Goal: Task Accomplishment & Management: Manage account settings

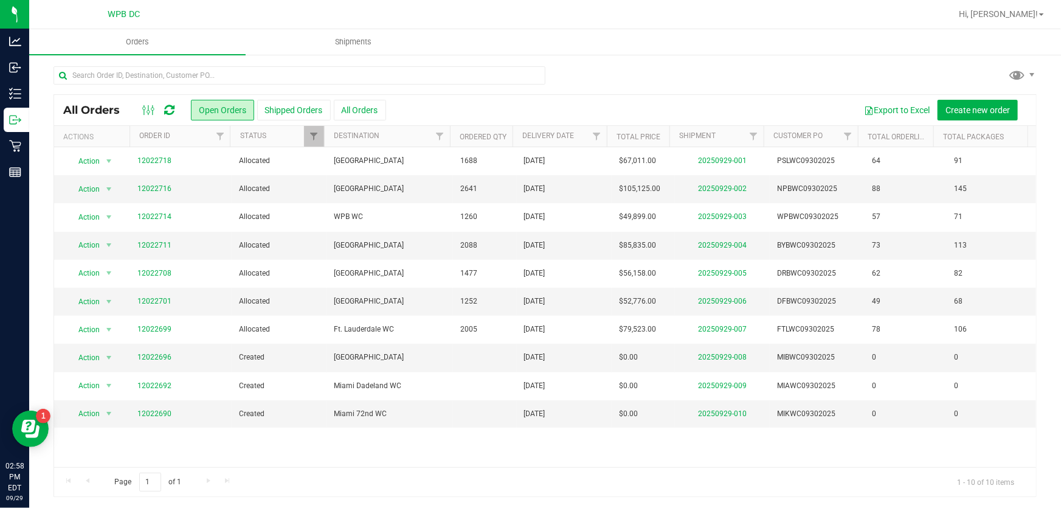
click at [170, 106] on icon at bounding box center [169, 110] width 10 height 12
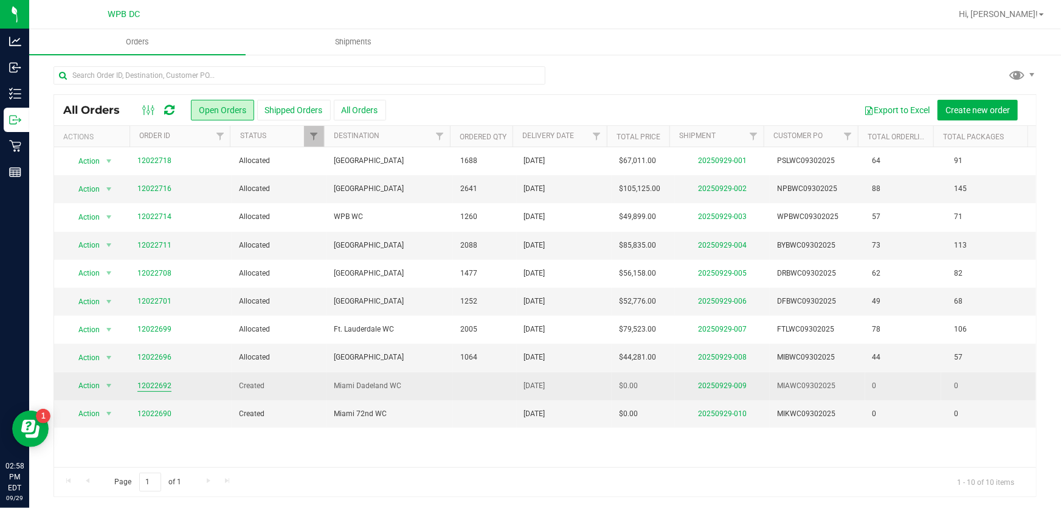
click at [162, 385] on link "12022692" at bounding box center [154, 386] width 34 height 12
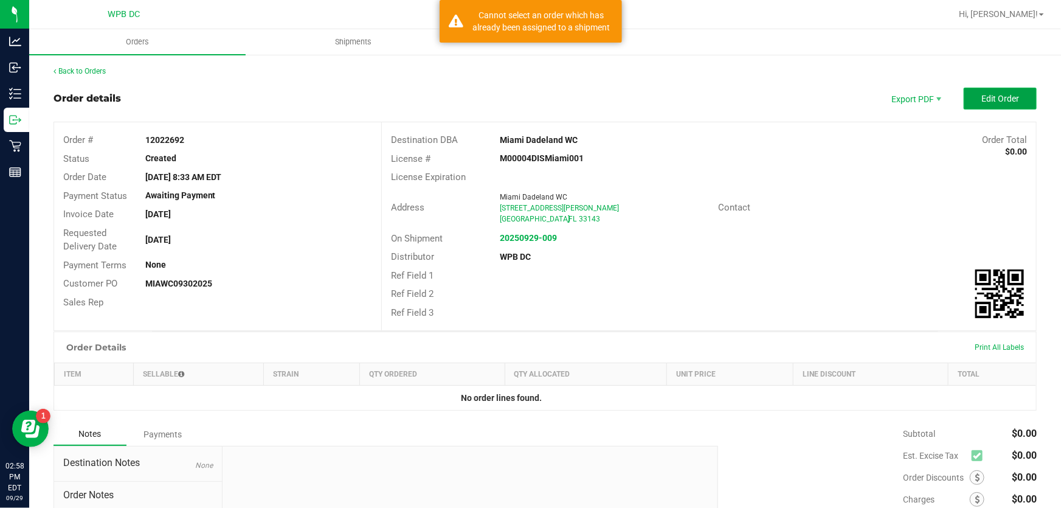
click at [991, 88] on button "Edit Order" at bounding box center [999, 99] width 73 height 22
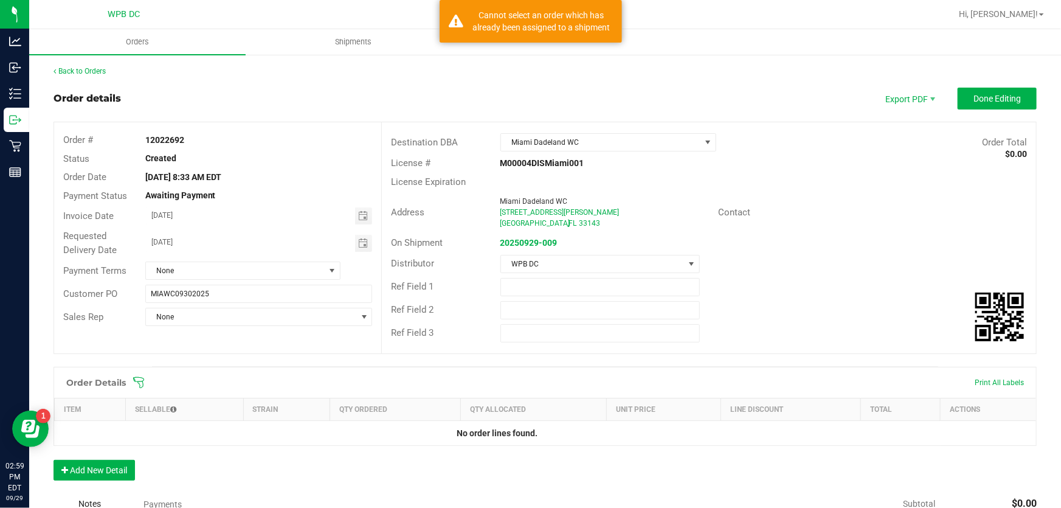
click at [142, 382] on icon at bounding box center [138, 381] width 11 height 11
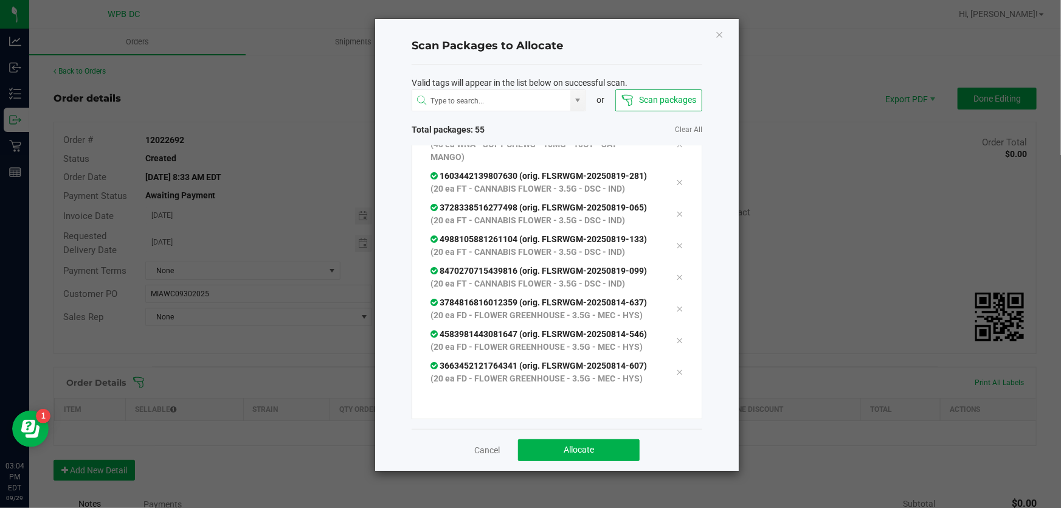
scroll to position [1944, 0]
click at [554, 444] on button "Allocate" at bounding box center [579, 450] width 122 height 22
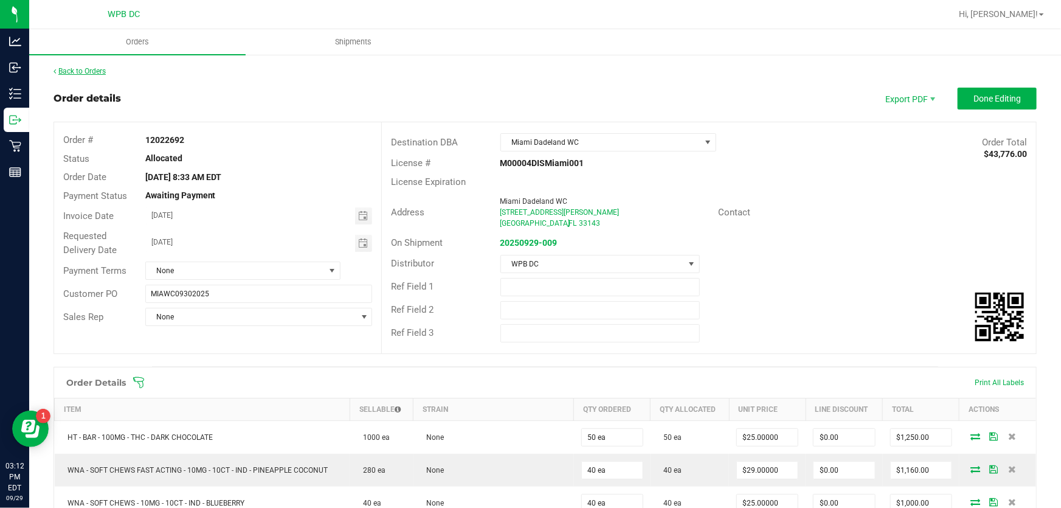
click at [106, 71] on link "Back to Orders" at bounding box center [79, 71] width 52 height 9
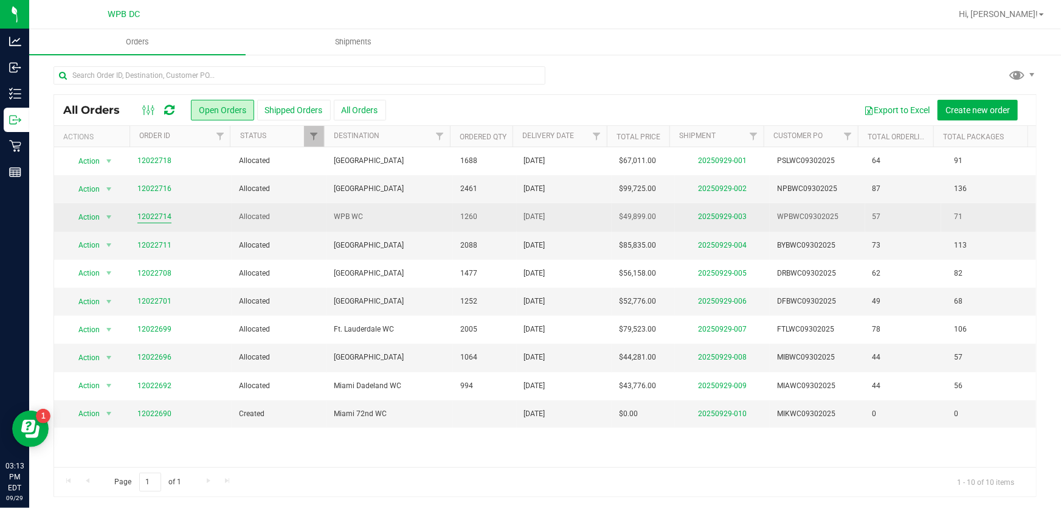
click at [156, 217] on link "12022714" at bounding box center [154, 217] width 34 height 12
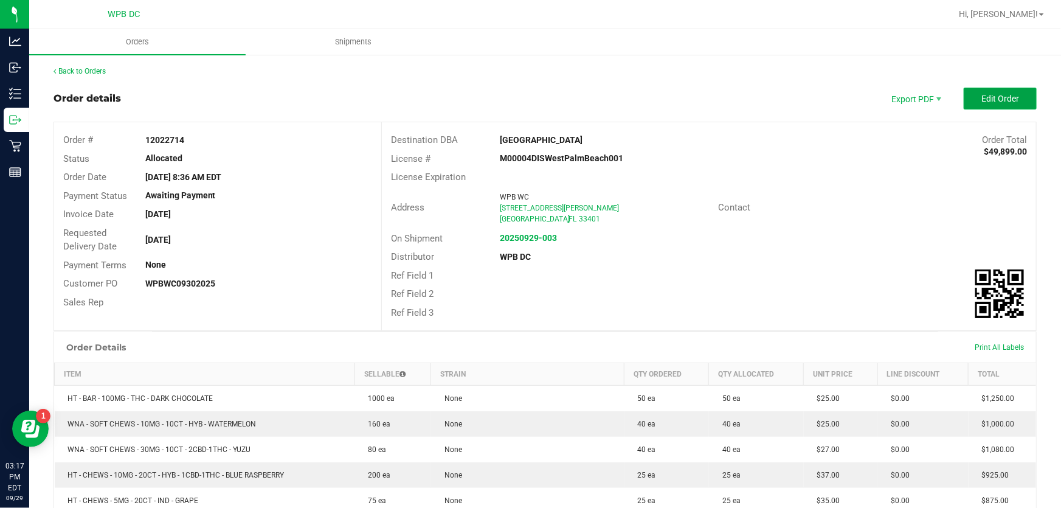
click at [994, 103] on button "Edit Order" at bounding box center [999, 99] width 73 height 22
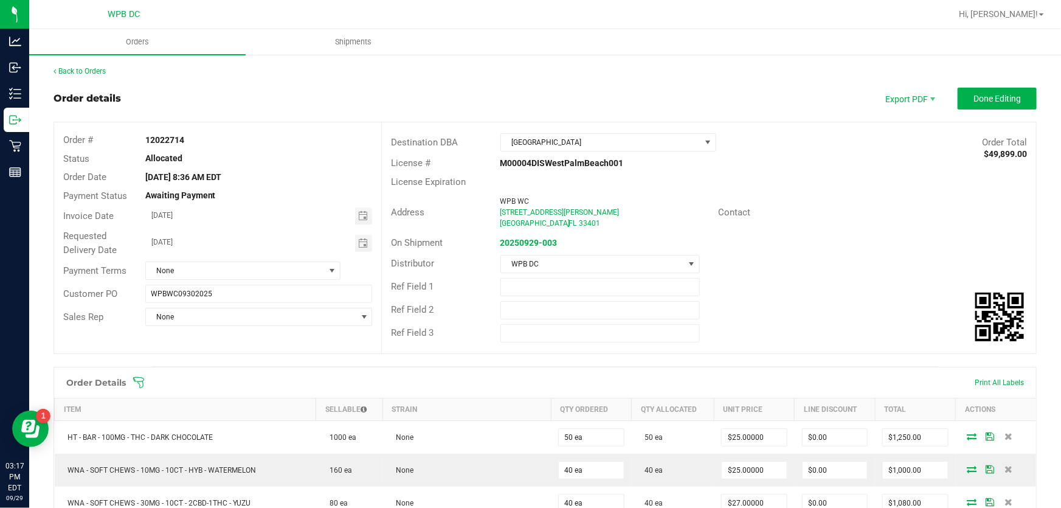
click at [139, 378] on icon at bounding box center [139, 382] width 12 height 12
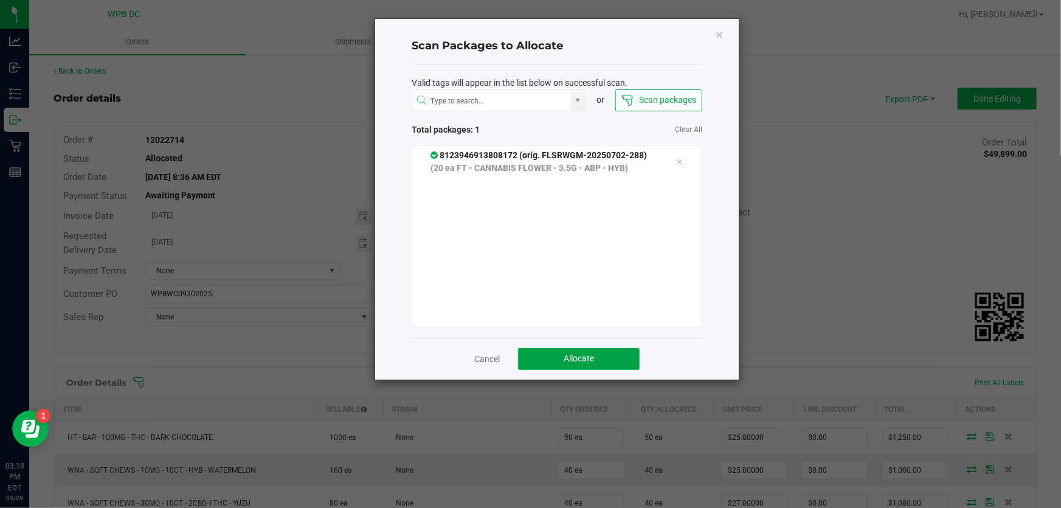
click at [577, 364] on button "Allocate" at bounding box center [579, 359] width 122 height 22
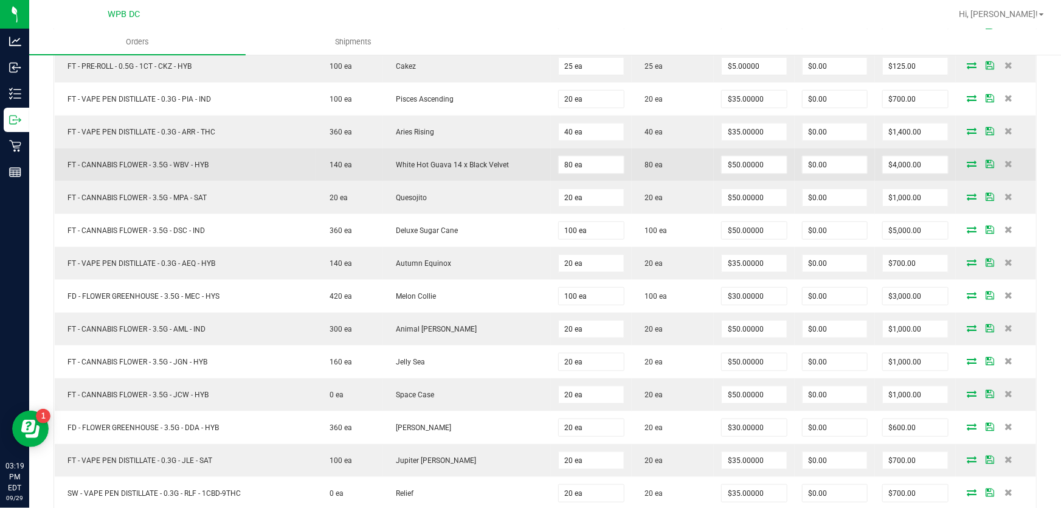
scroll to position [553, 0]
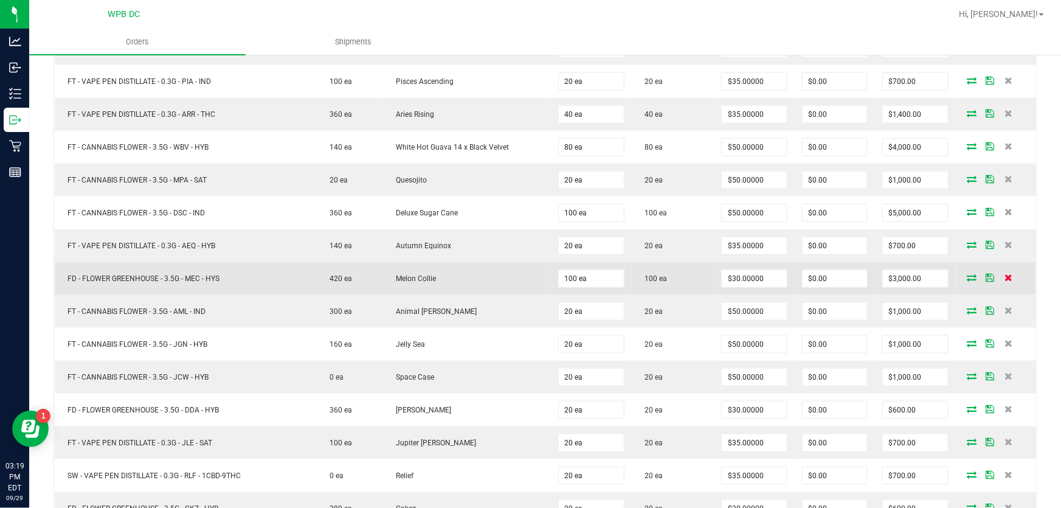
click at [1004, 274] on icon at bounding box center [1008, 277] width 8 height 7
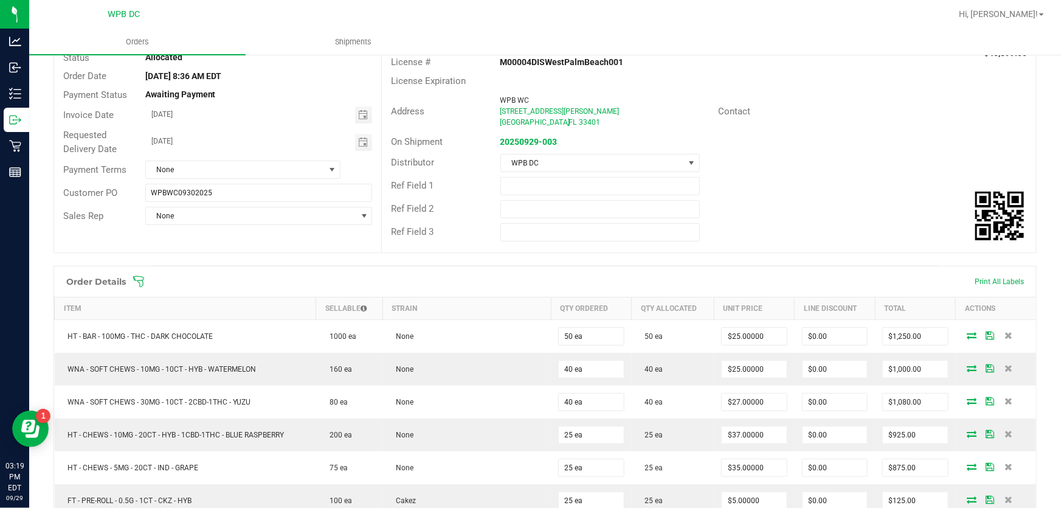
scroll to position [0, 0]
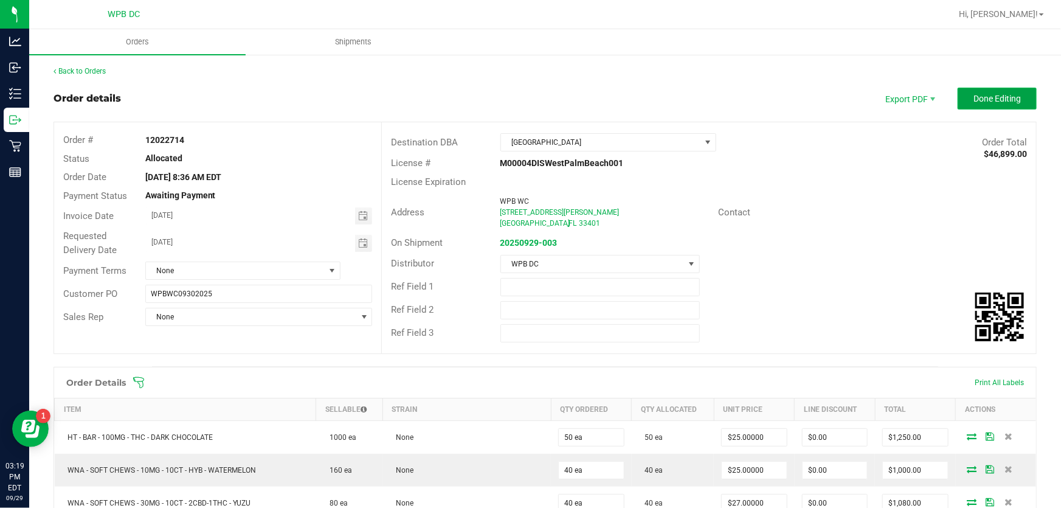
click at [973, 98] on span "Done Editing" at bounding box center [996, 99] width 47 height 10
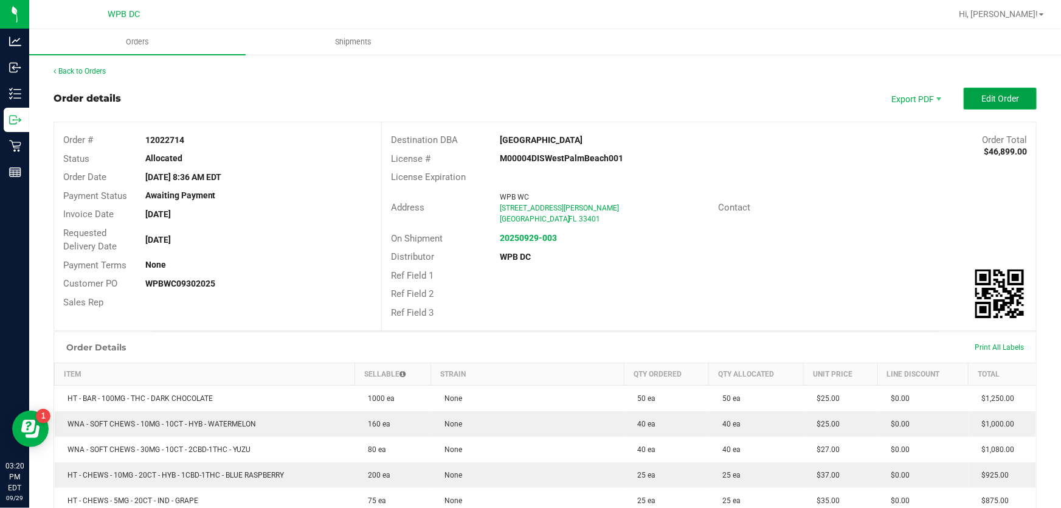
click at [981, 94] on span "Edit Order" at bounding box center [1000, 99] width 38 height 10
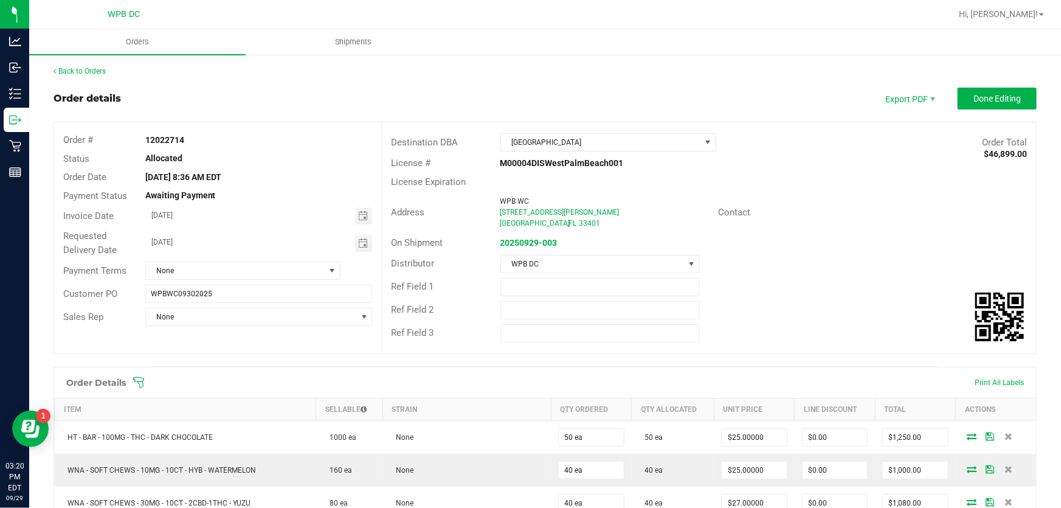
click at [139, 380] on icon at bounding box center [138, 381] width 11 height 11
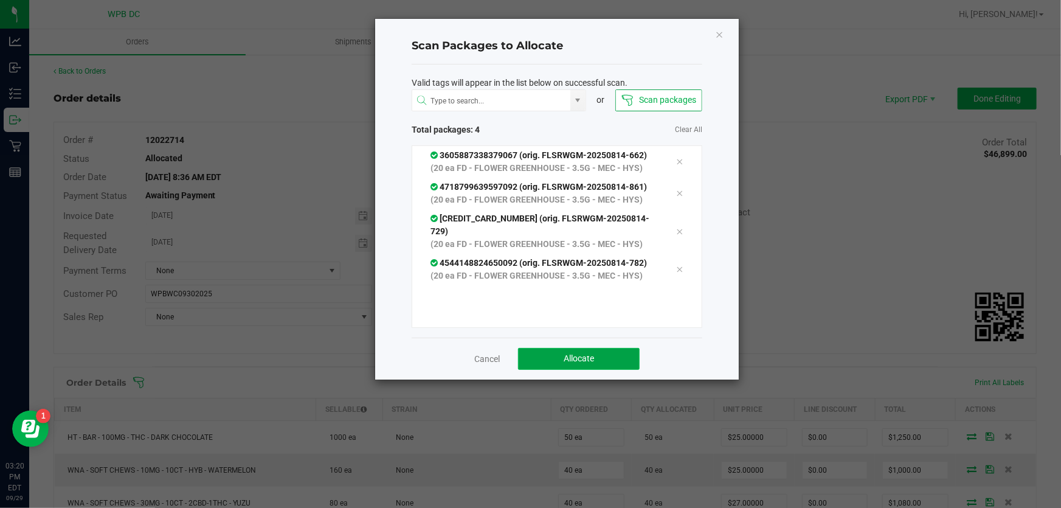
click at [633, 359] on button "Allocate" at bounding box center [579, 359] width 122 height 22
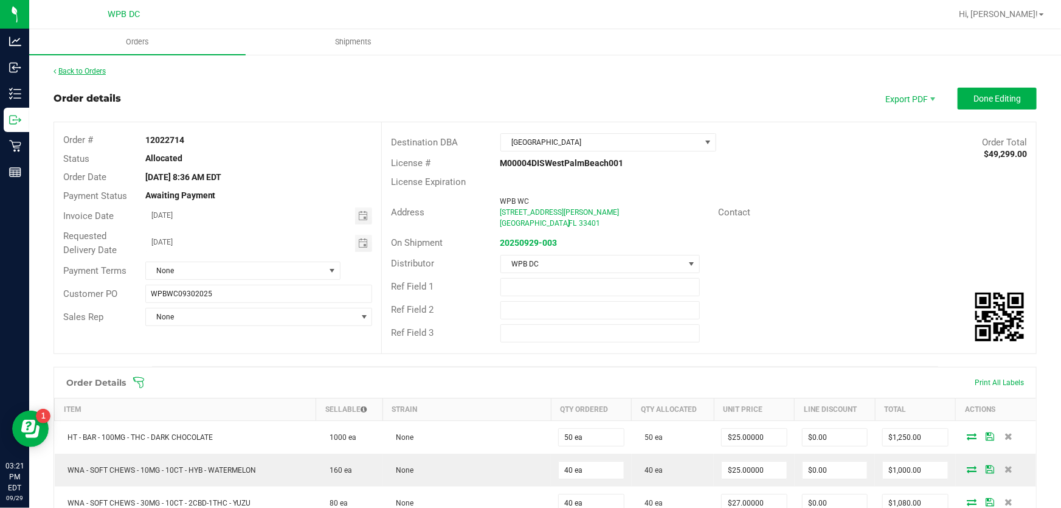
click at [103, 67] on link "Back to Orders" at bounding box center [79, 71] width 52 height 9
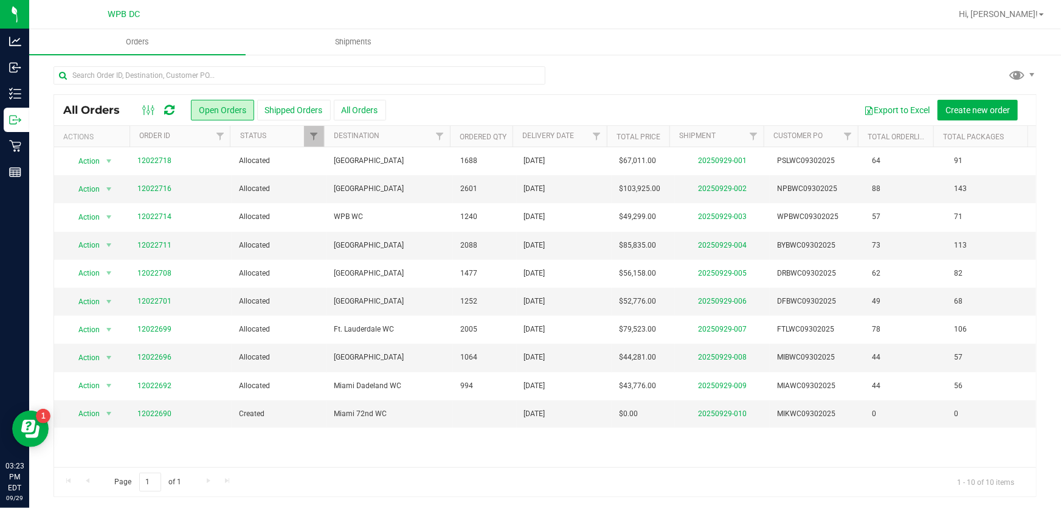
click at [167, 108] on icon at bounding box center [169, 110] width 10 height 12
click at [171, 105] on icon at bounding box center [169, 110] width 10 height 12
click at [368, 39] on span "Shipments" at bounding box center [353, 41] width 69 height 11
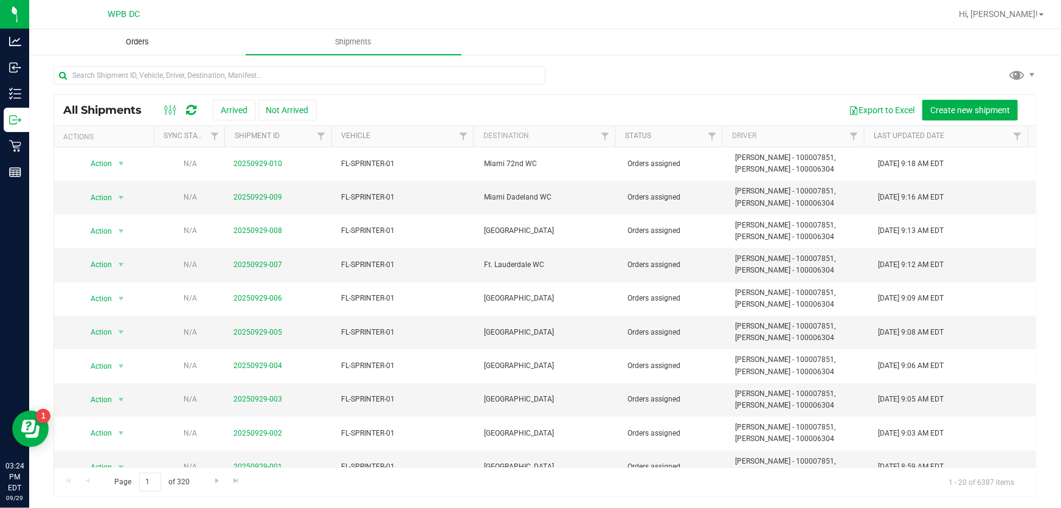
click at [130, 44] on span "Orders" at bounding box center [137, 41] width 56 height 11
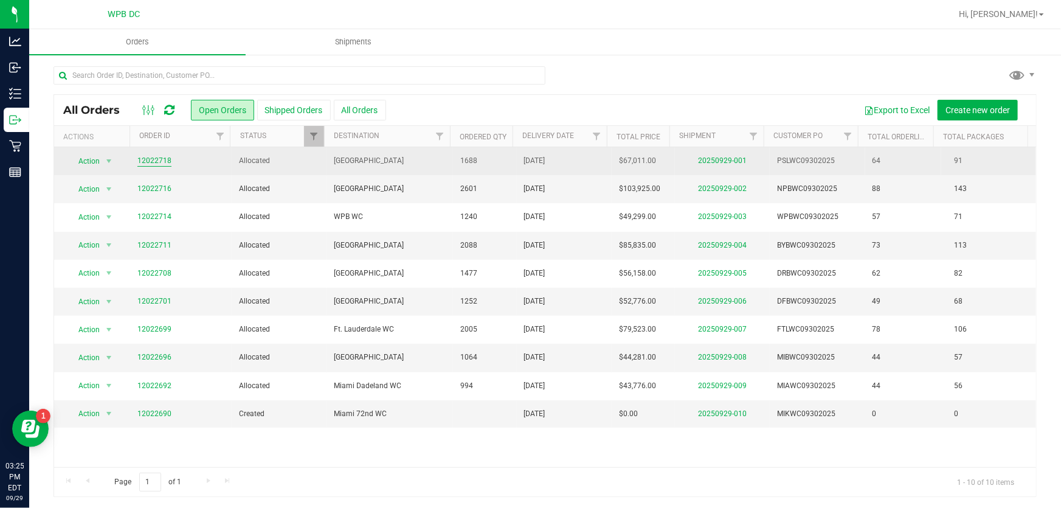
click at [157, 160] on link "12022718" at bounding box center [154, 161] width 34 height 12
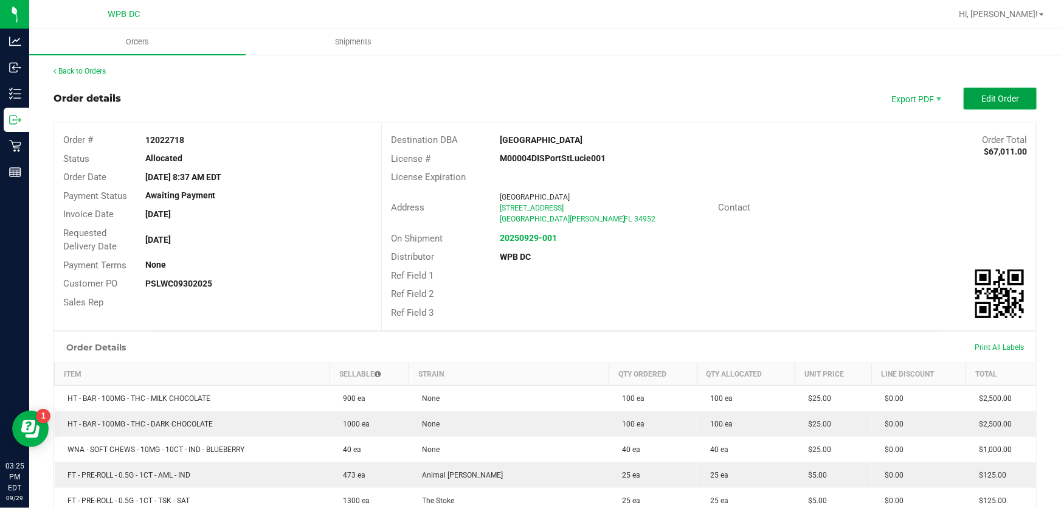
click at [981, 94] on span "Edit Order" at bounding box center [1000, 99] width 38 height 10
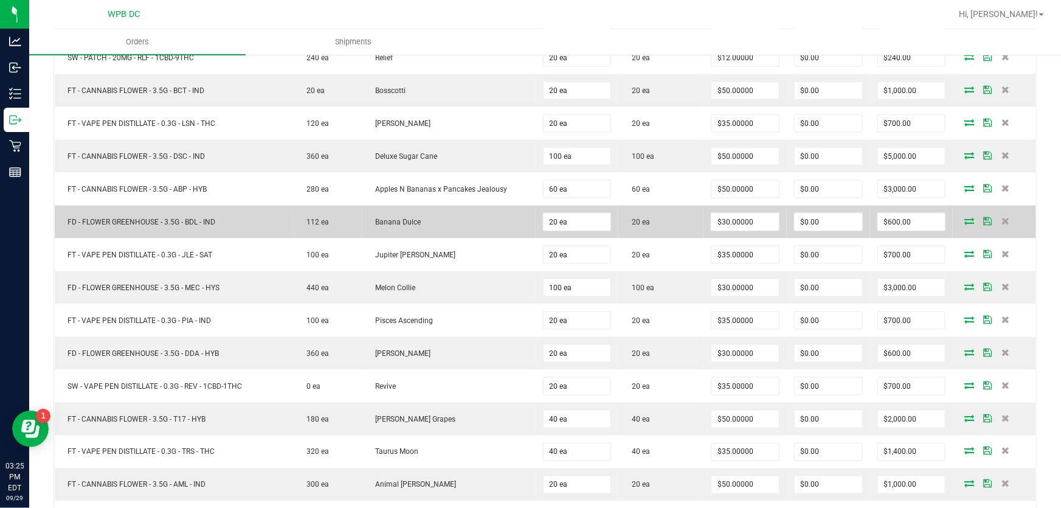
scroll to position [829, 0]
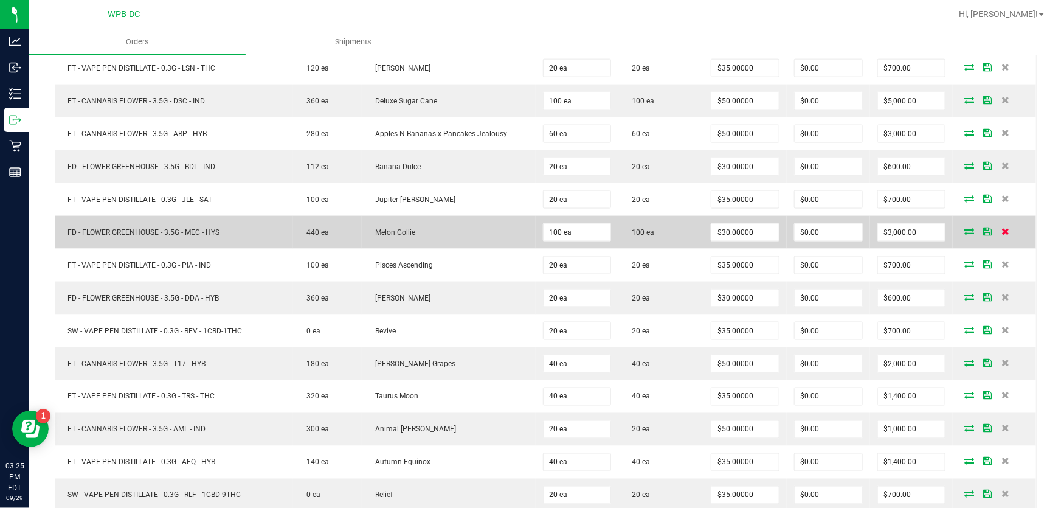
click at [1002, 227] on icon at bounding box center [1006, 230] width 8 height 7
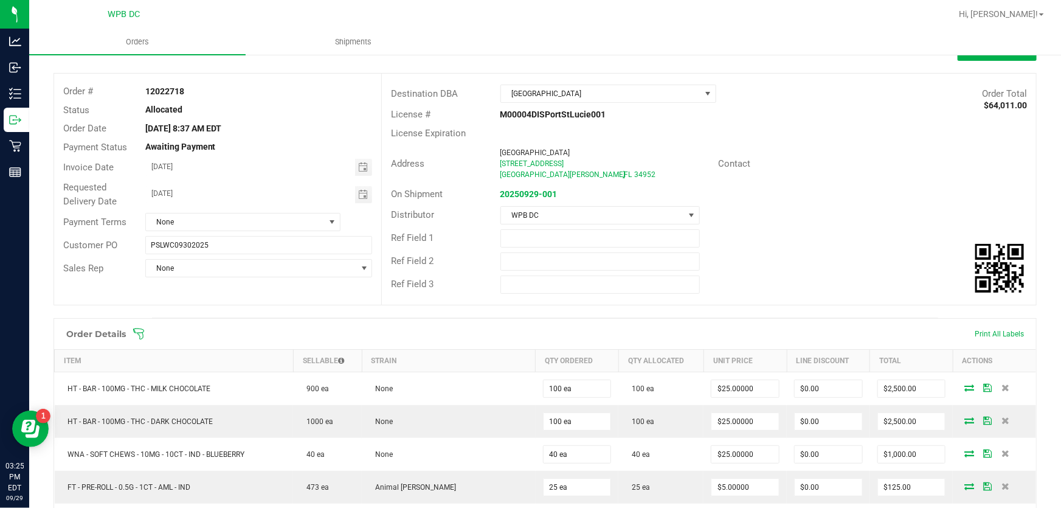
scroll to position [0, 0]
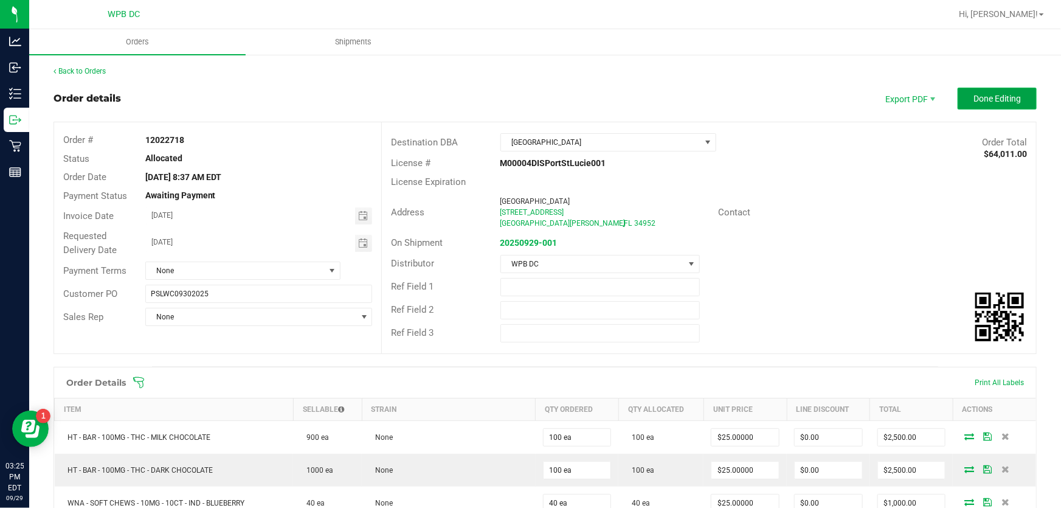
click at [988, 102] on span "Done Editing" at bounding box center [996, 99] width 47 height 10
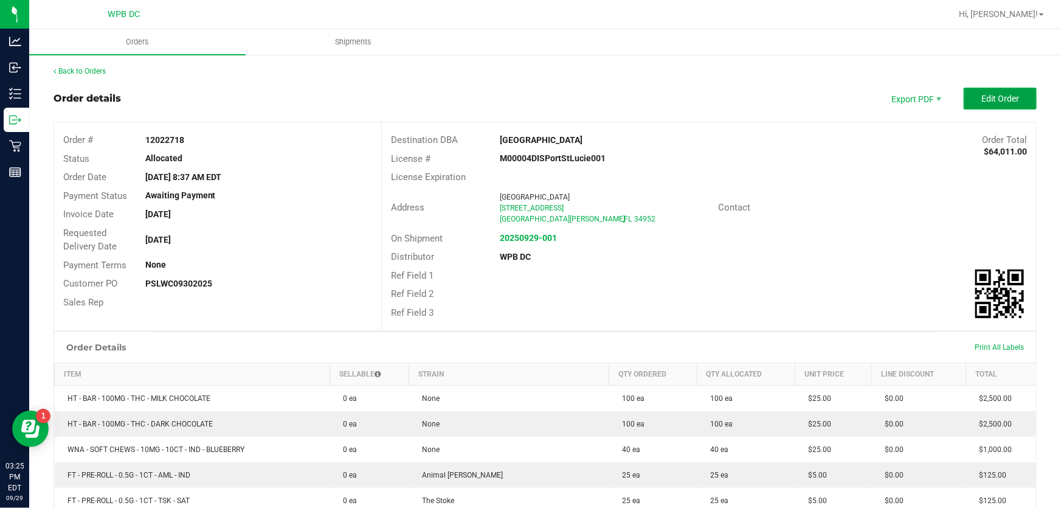
click at [971, 98] on button "Edit Order" at bounding box center [999, 99] width 73 height 22
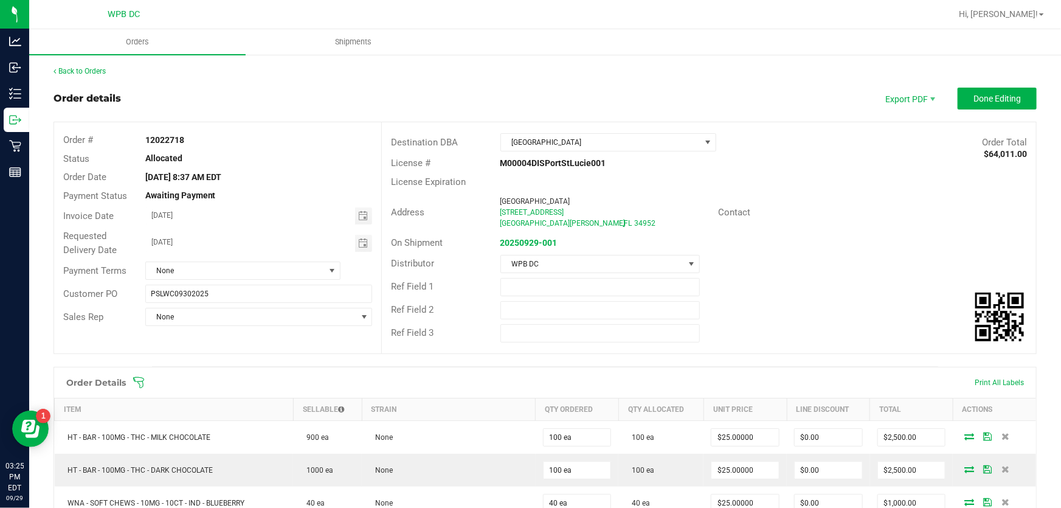
click at [136, 379] on icon at bounding box center [139, 382] width 12 height 12
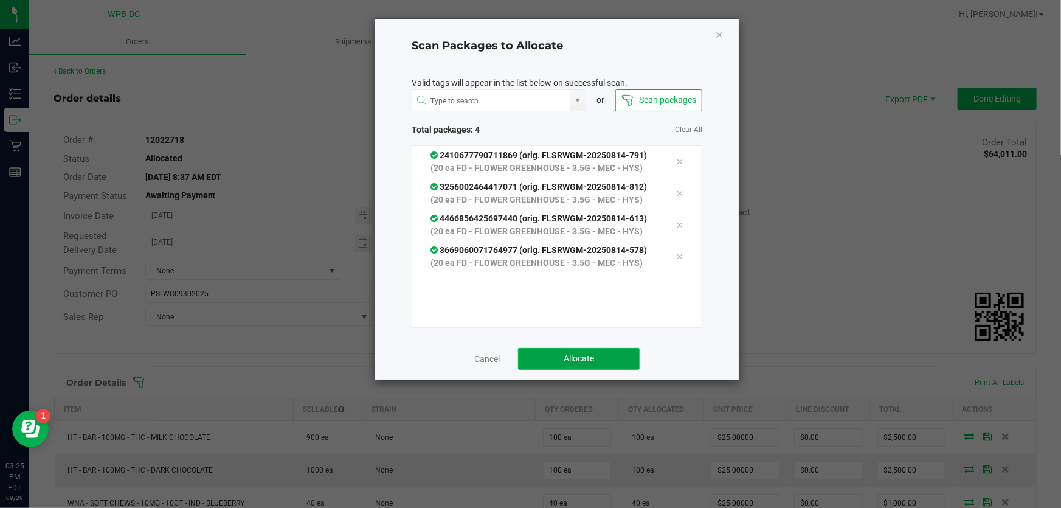
click at [577, 355] on span "Allocate" at bounding box center [578, 358] width 30 height 10
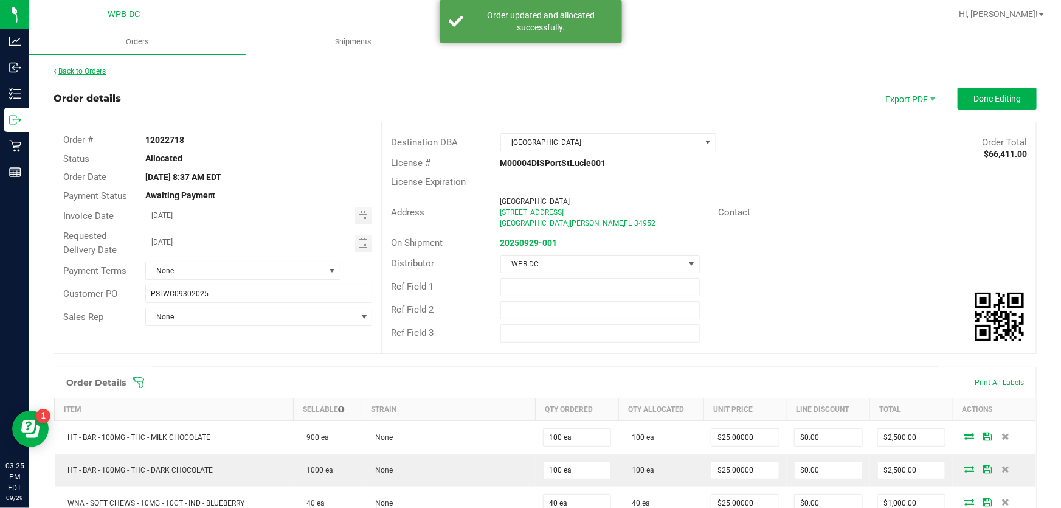
click at [97, 70] on link "Back to Orders" at bounding box center [79, 71] width 52 height 9
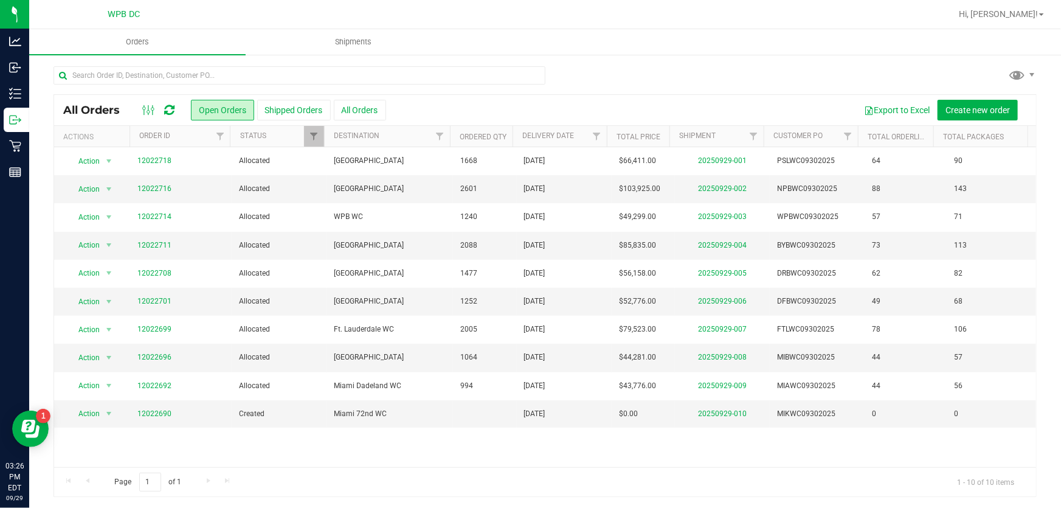
click at [170, 109] on icon at bounding box center [169, 110] width 10 height 12
click at [336, 37] on span "Shipments" at bounding box center [353, 41] width 69 height 11
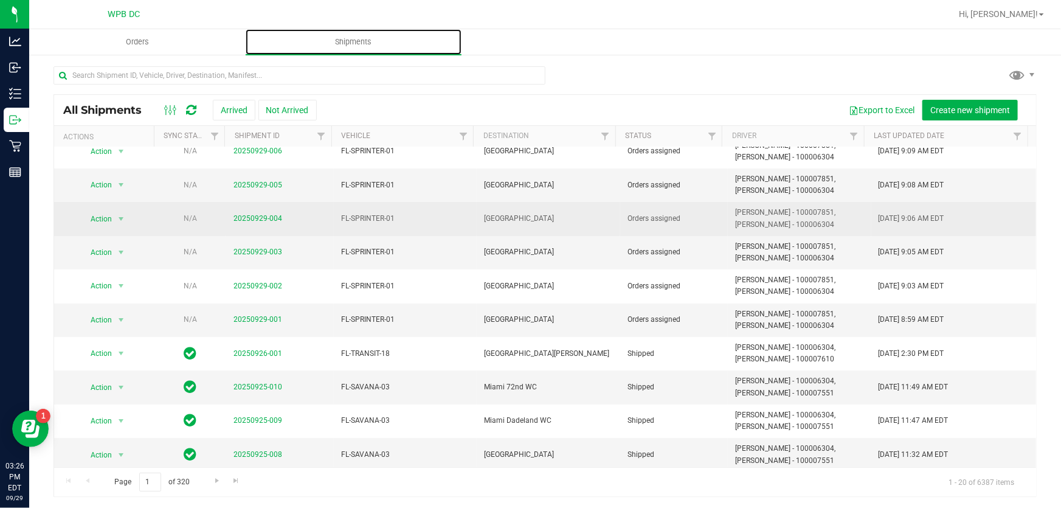
scroll to position [165, 0]
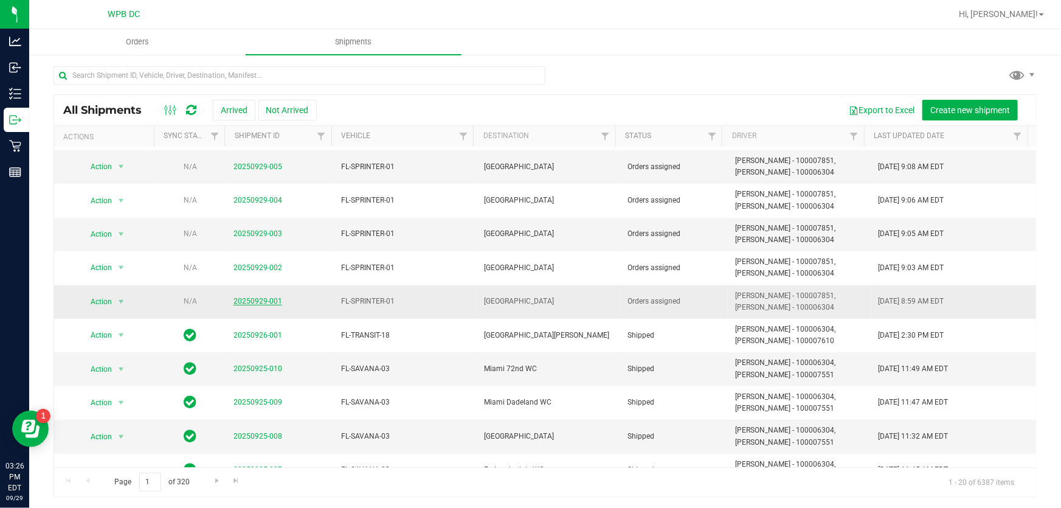
click at [264, 297] on link "20250929-001" at bounding box center [257, 301] width 49 height 9
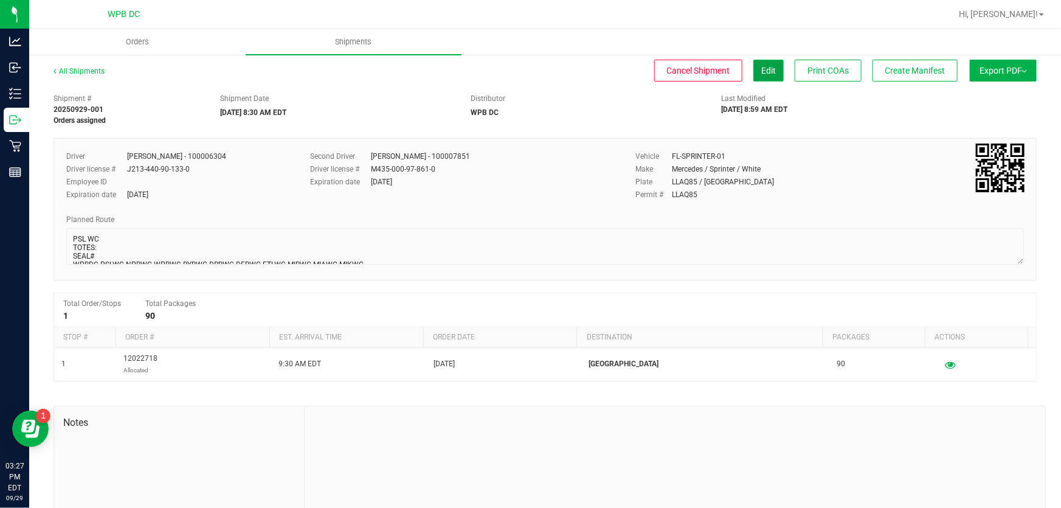
click at [770, 75] on button "Edit" at bounding box center [768, 71] width 30 height 22
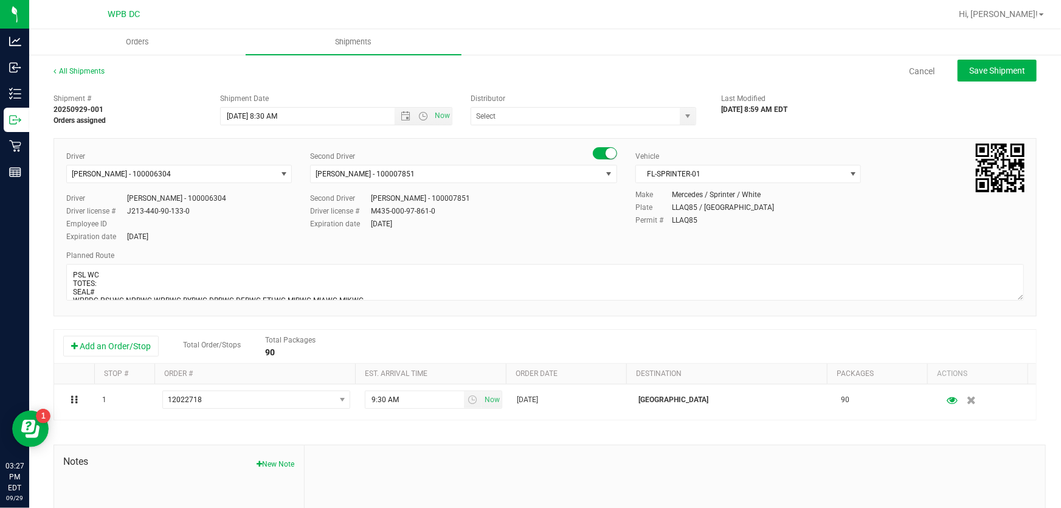
type input "WPB DC"
click at [102, 285] on textarea at bounding box center [544, 282] width 957 height 36
click at [103, 295] on textarea at bounding box center [544, 282] width 957 height 36
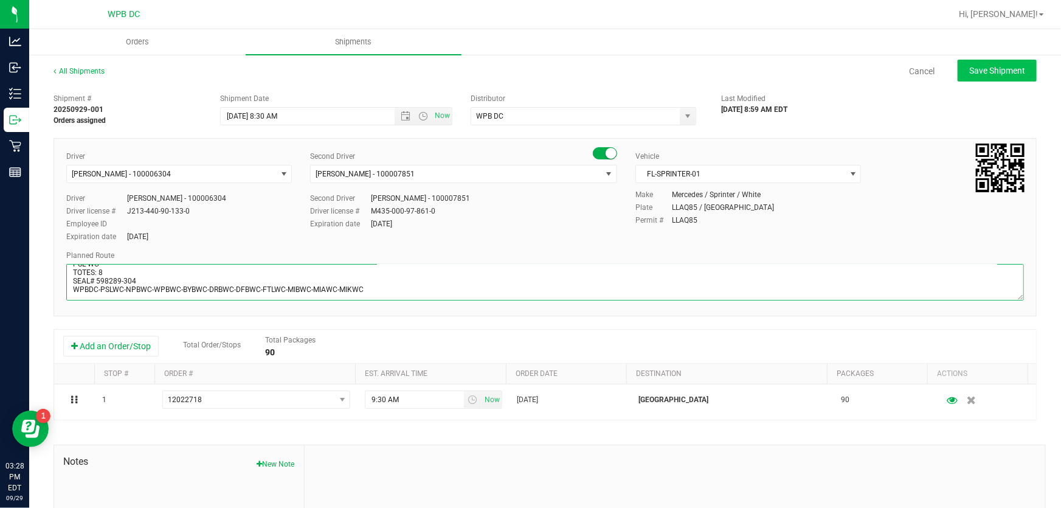
type textarea "PSL WC TOTES: 8 SEAL# 598289-304 WPBDC-PSLWC-NPBWC-WPBWC-BYBWC-DRBWC-DFBWC-FTLW…"
click at [984, 67] on span "Save Shipment" at bounding box center [997, 71] width 56 height 10
type input "[DATE] 12:30 PM"
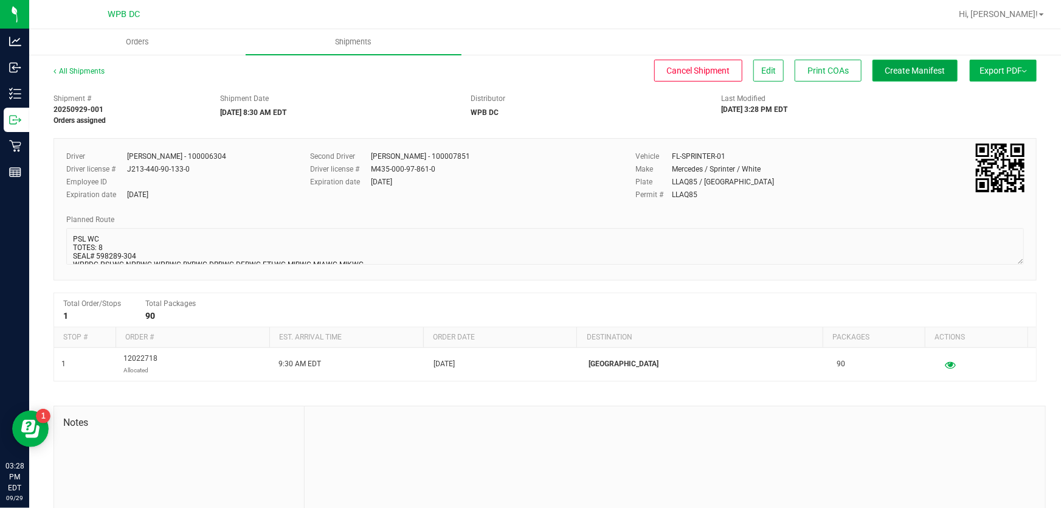
click at [898, 77] on button "Create Manifest" at bounding box center [914, 71] width 85 height 22
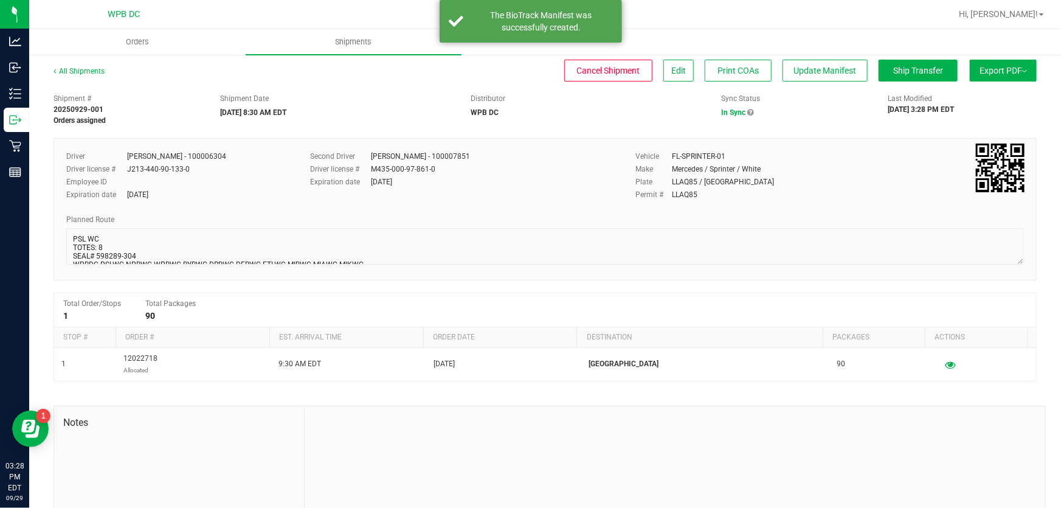
click at [991, 66] on span "Export PDF" at bounding box center [1002, 71] width 47 height 10
click at [987, 95] on span "Manifest by Package ID" at bounding box center [984, 97] width 77 height 9
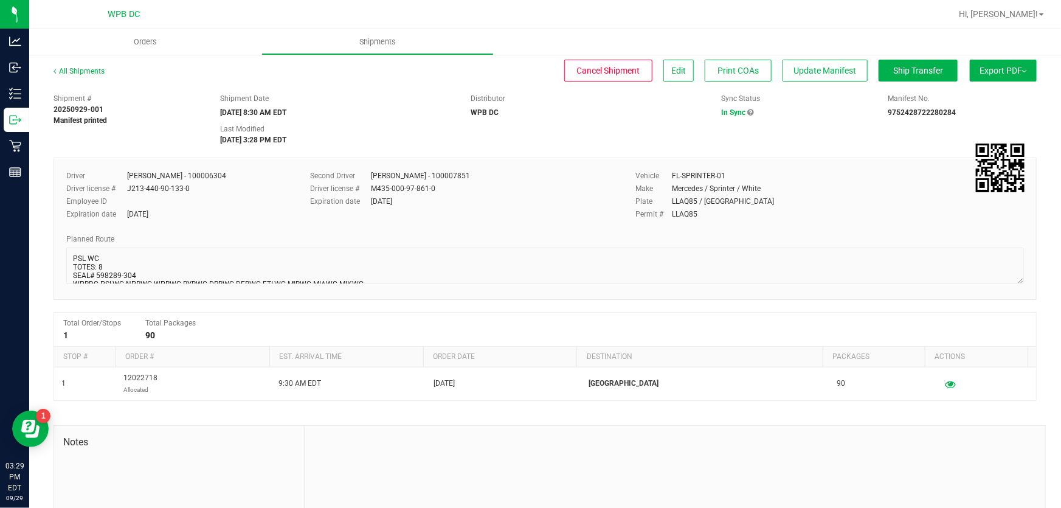
click at [1022, 71] on img at bounding box center [1024, 71] width 5 height 2
click at [1001, 95] on span "Manifest by Package ID" at bounding box center [984, 97] width 77 height 9
click at [930, 54] on ul "Orders Shipments" at bounding box center [559, 42] width 1061 height 26
click at [928, 65] on button "Ship Transfer" at bounding box center [917, 71] width 79 height 22
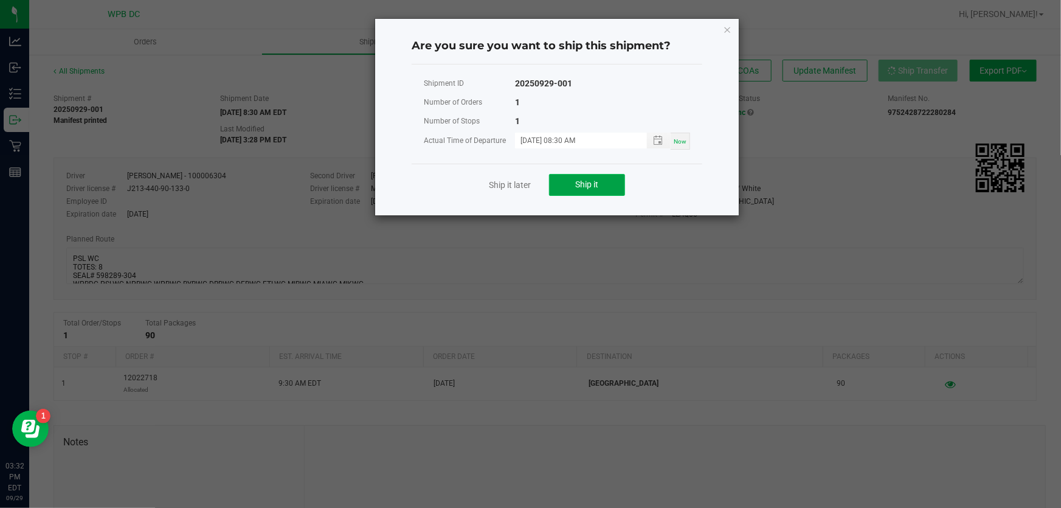
click at [590, 188] on span "Ship it" at bounding box center [587, 184] width 23 height 10
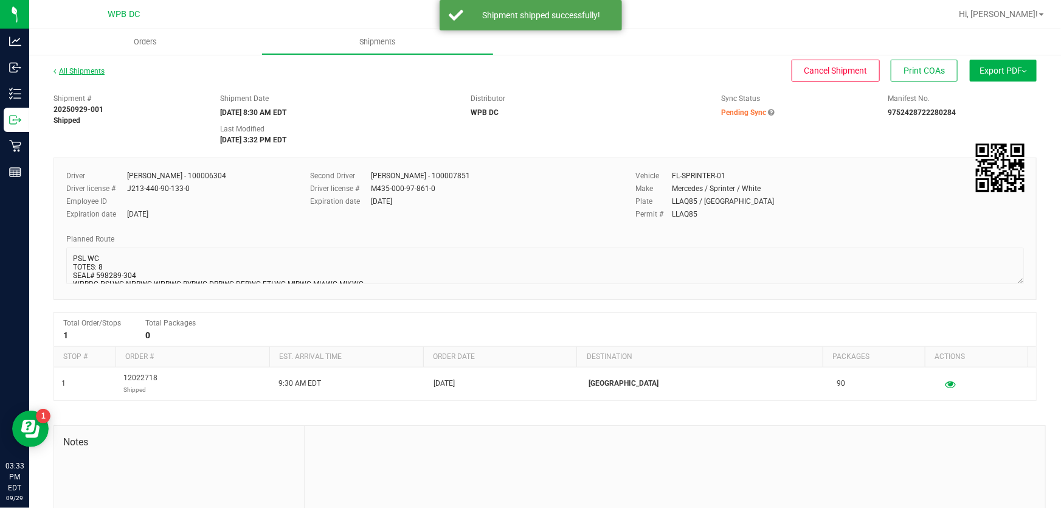
click at [97, 70] on link "All Shipments" at bounding box center [78, 71] width 51 height 9
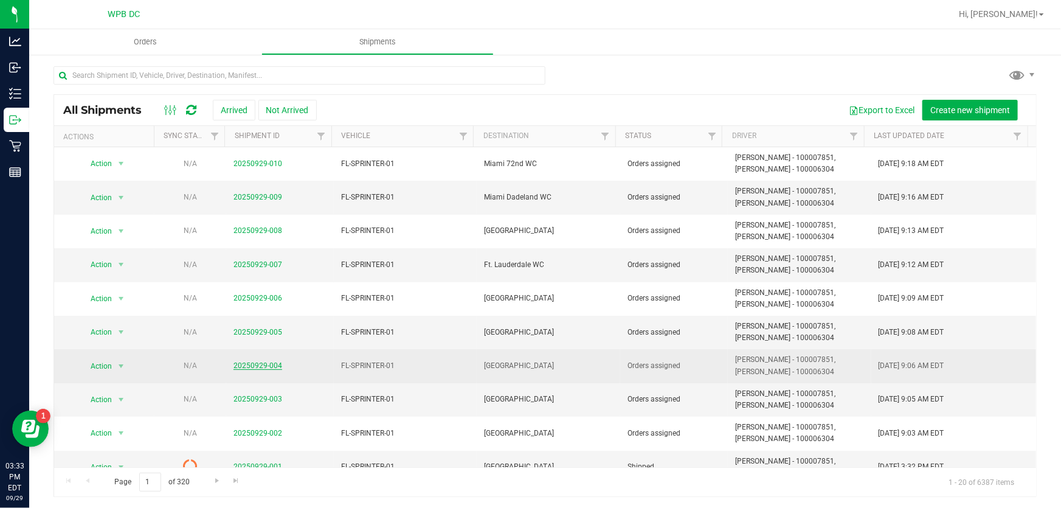
click at [240, 361] on link "20250929-004" at bounding box center [257, 365] width 49 height 9
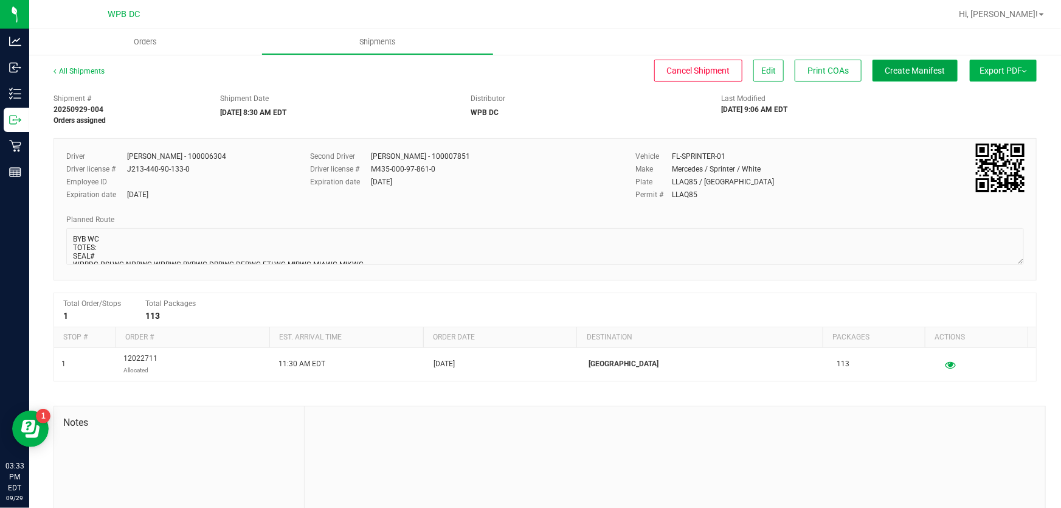
click at [914, 60] on button "Create Manifest" at bounding box center [914, 71] width 85 height 22
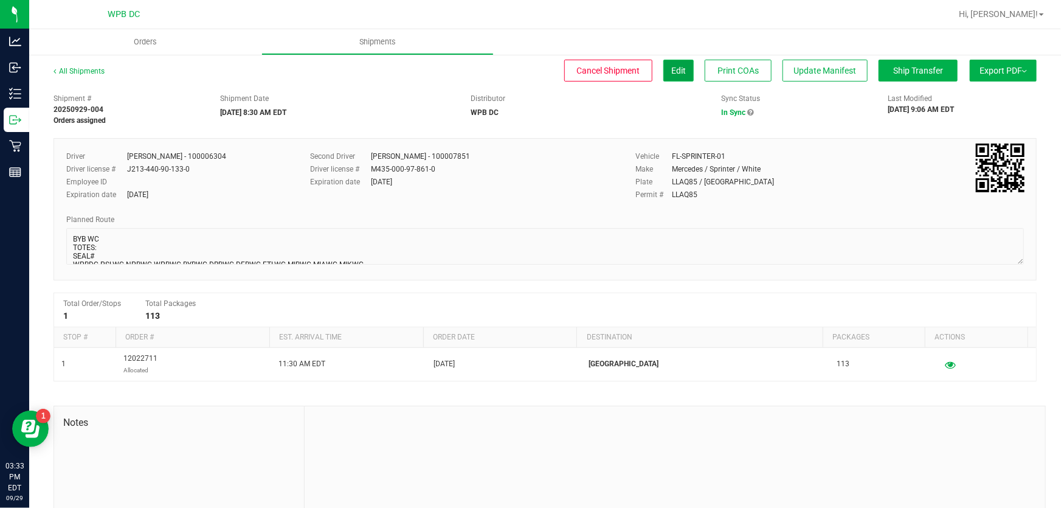
click at [668, 77] on button "Edit" at bounding box center [678, 71] width 30 height 22
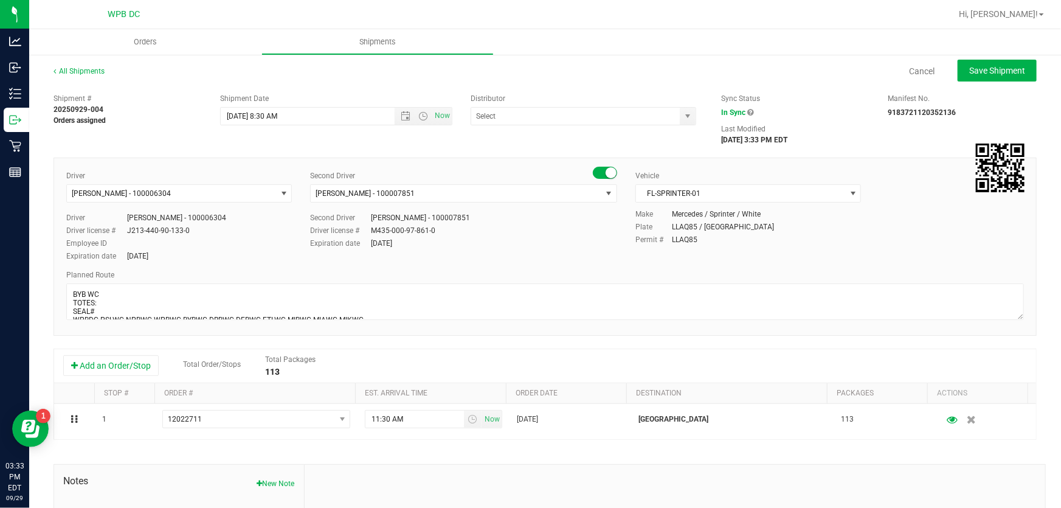
type input "WPB DC"
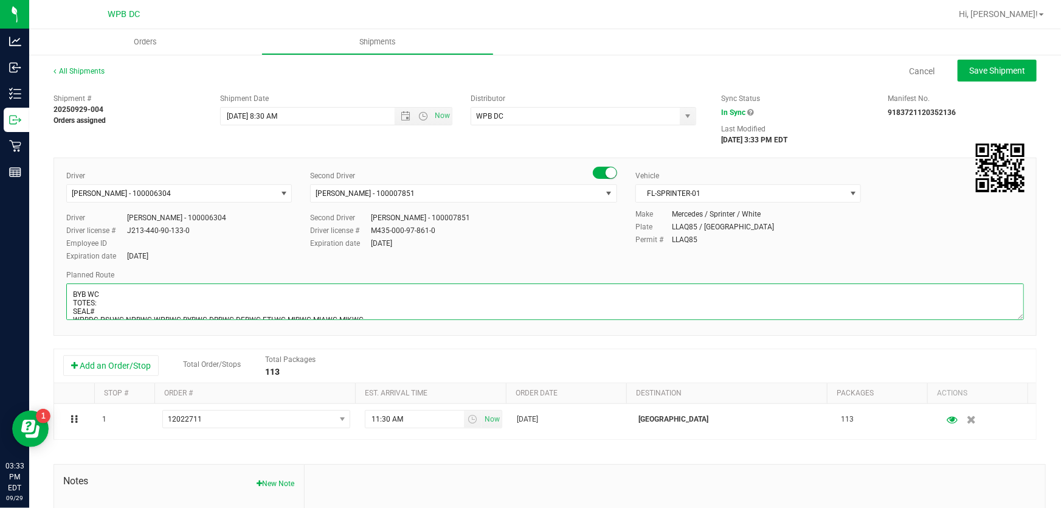
click at [102, 298] on textarea at bounding box center [544, 301] width 957 height 36
click at [106, 311] on textarea at bounding box center [544, 301] width 957 height 36
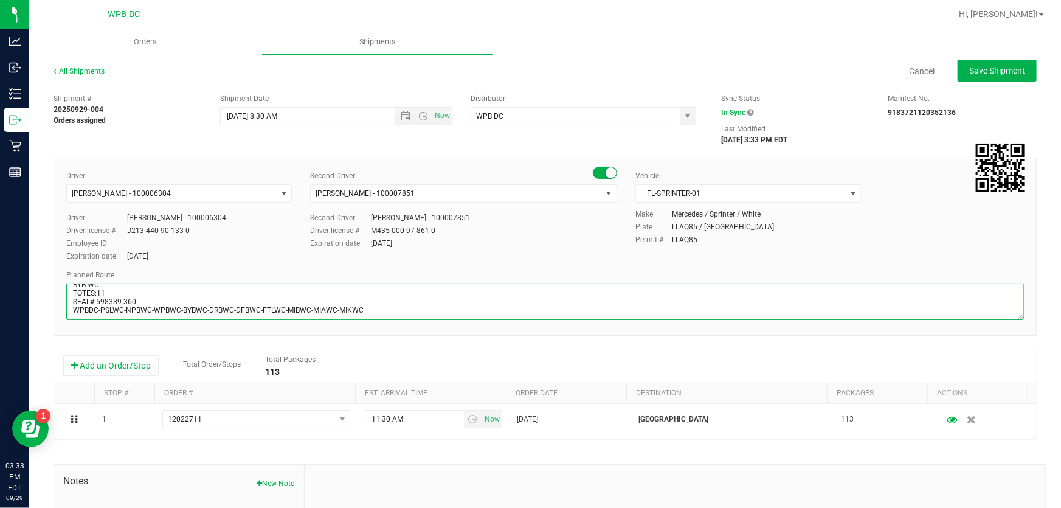
scroll to position [12, 0]
type textarea "BYB WC TOTES:11 SEAL# 598339-360 WPBDC-PSLWC-NPBWC-WPBWC-BYBWC-DRBWC-DFBWC-FTLW…"
click at [579, 241] on div "Expiration date [DATE]" at bounding box center [463, 243] width 307 height 11
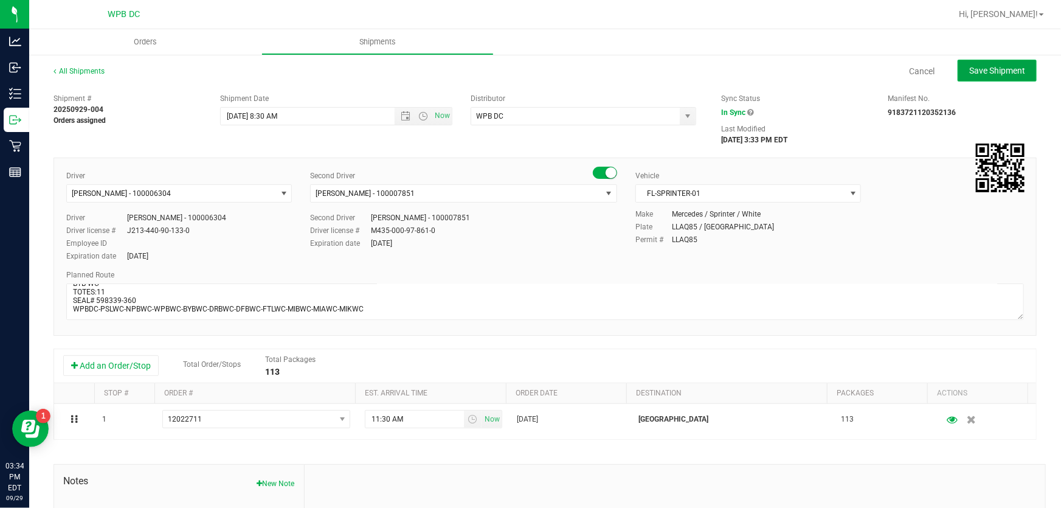
click at [997, 70] on span "Save Shipment" at bounding box center [997, 71] width 56 height 10
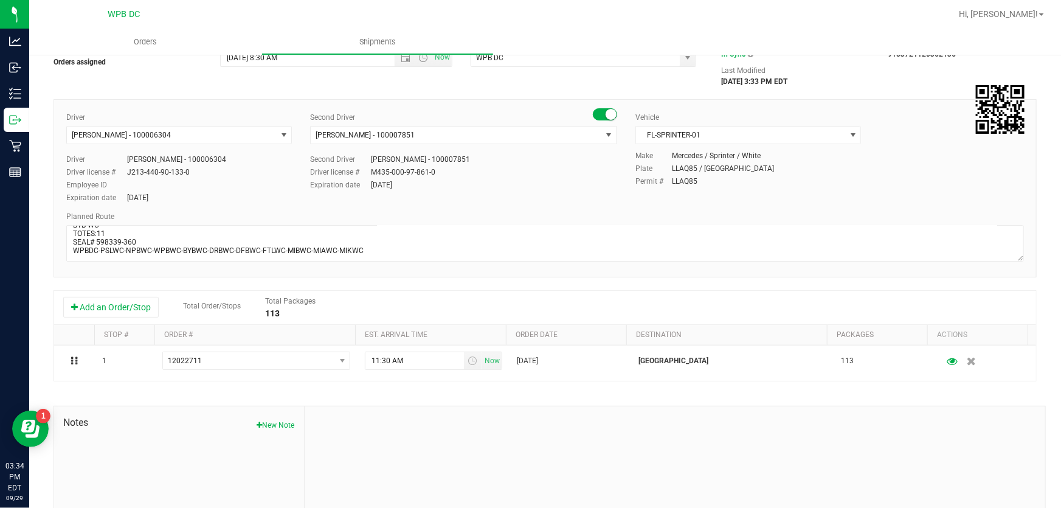
scroll to position [0, 0]
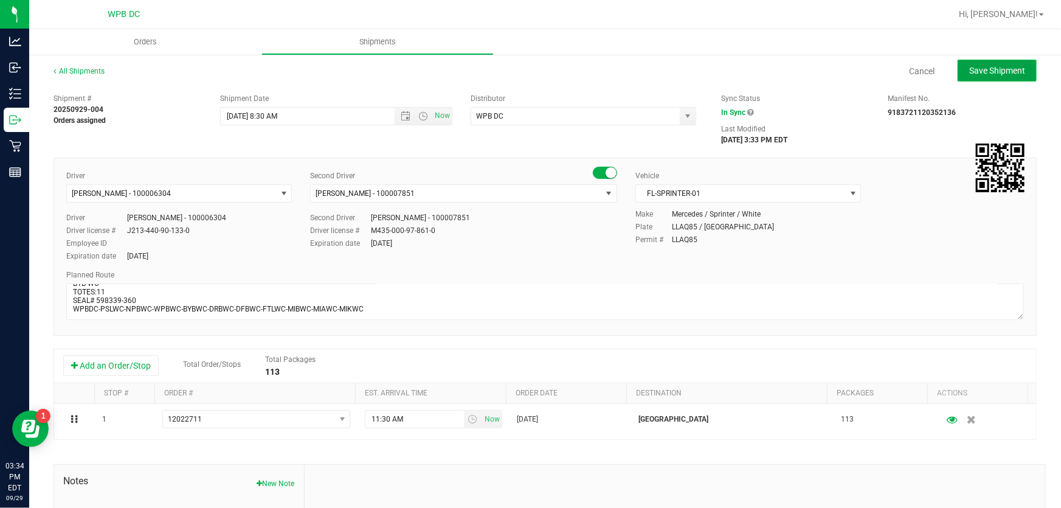
click at [999, 67] on span "Save Shipment" at bounding box center [997, 71] width 56 height 10
click at [749, 53] on ul "Orders Shipments" at bounding box center [559, 42] width 1061 height 26
click at [684, 114] on span "select" at bounding box center [688, 116] width 10 height 10
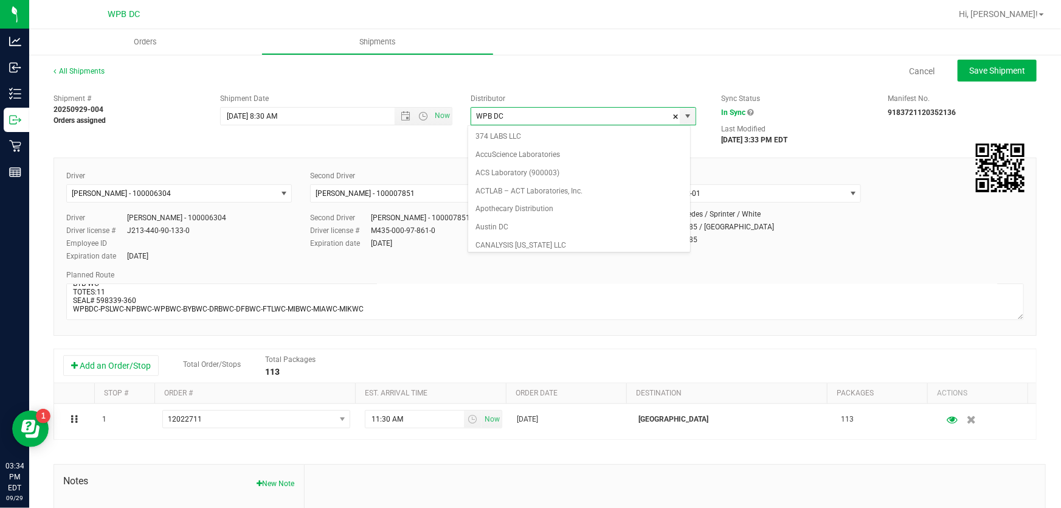
scroll to position [470, 0]
click at [500, 237] on li "WPB DC" at bounding box center [579, 245] width 222 height 18
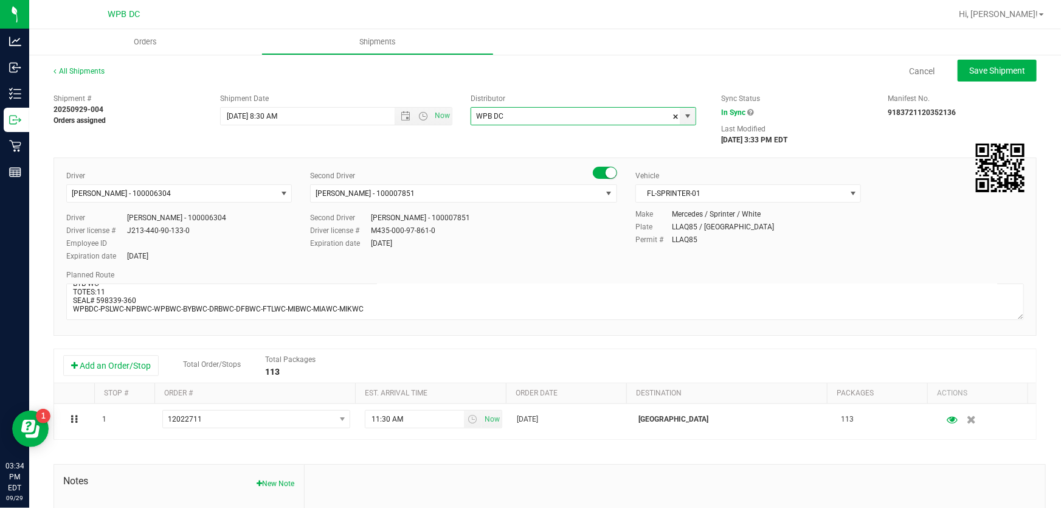
click at [546, 250] on div "Driver [PERSON_NAME] - 100006304 Select Driver [PERSON_NAME] - 100006559 [PERSO…" at bounding box center [545, 216] width 976 height 93
click at [86, 73] on link "All Shipments" at bounding box center [78, 71] width 51 height 9
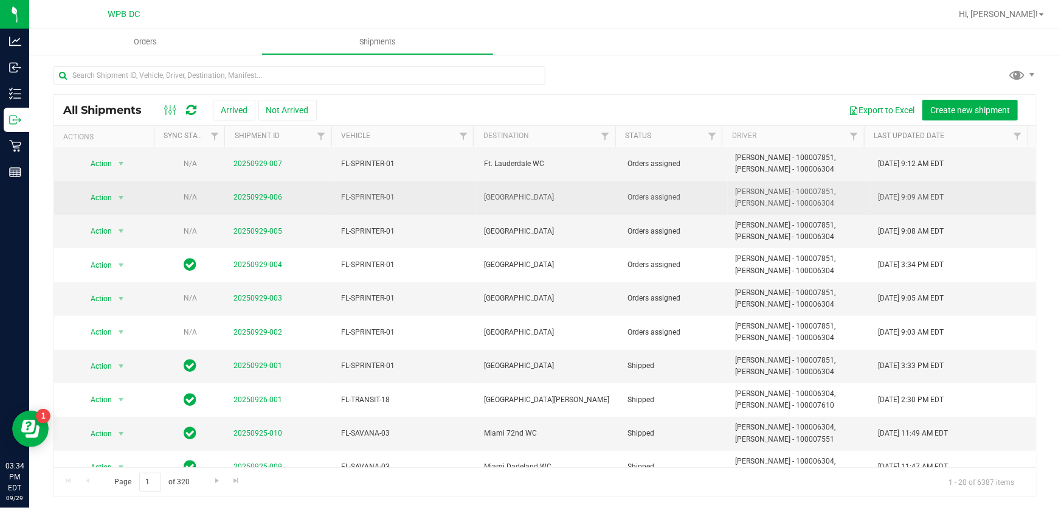
scroll to position [110, 0]
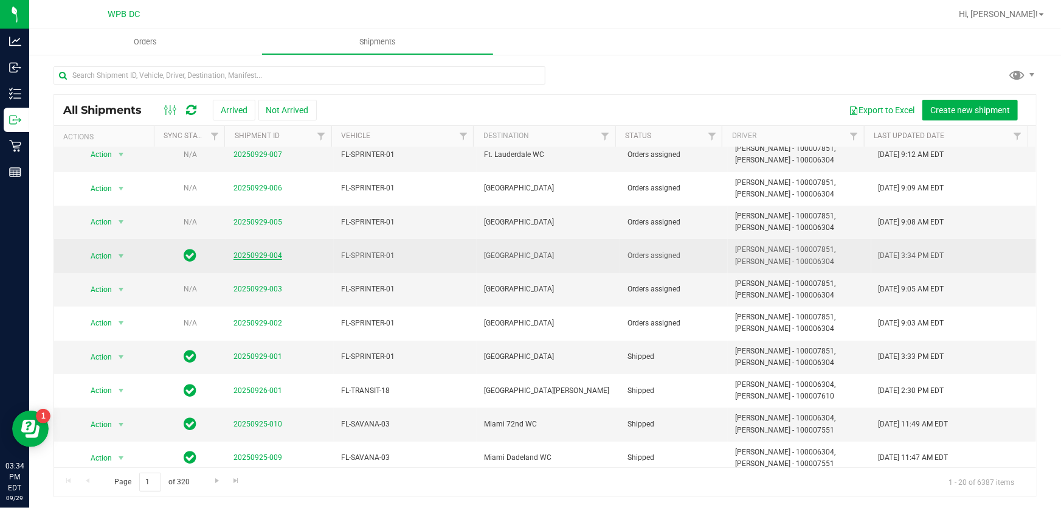
click at [239, 257] on link "20250929-004" at bounding box center [257, 255] width 49 height 9
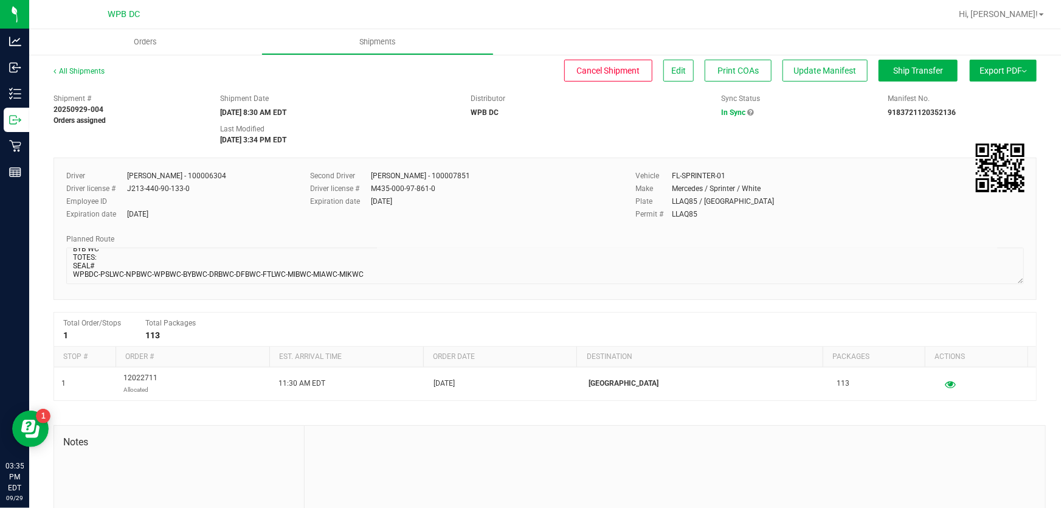
scroll to position [12, 0]
click at [1003, 61] on button "Export PDF" at bounding box center [1003, 71] width 67 height 22
click at [977, 93] on span "Manifest by Package ID" at bounding box center [984, 97] width 77 height 9
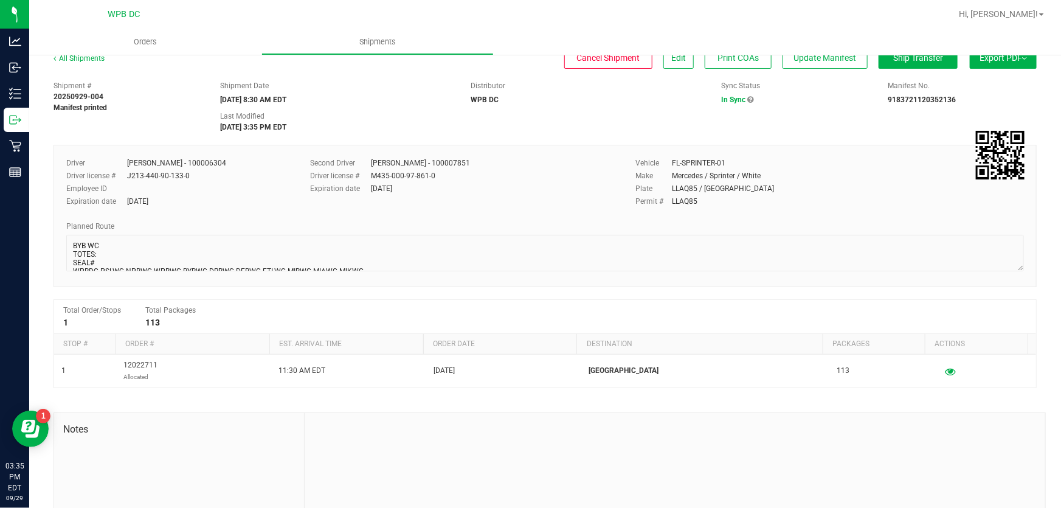
scroll to position [0, 0]
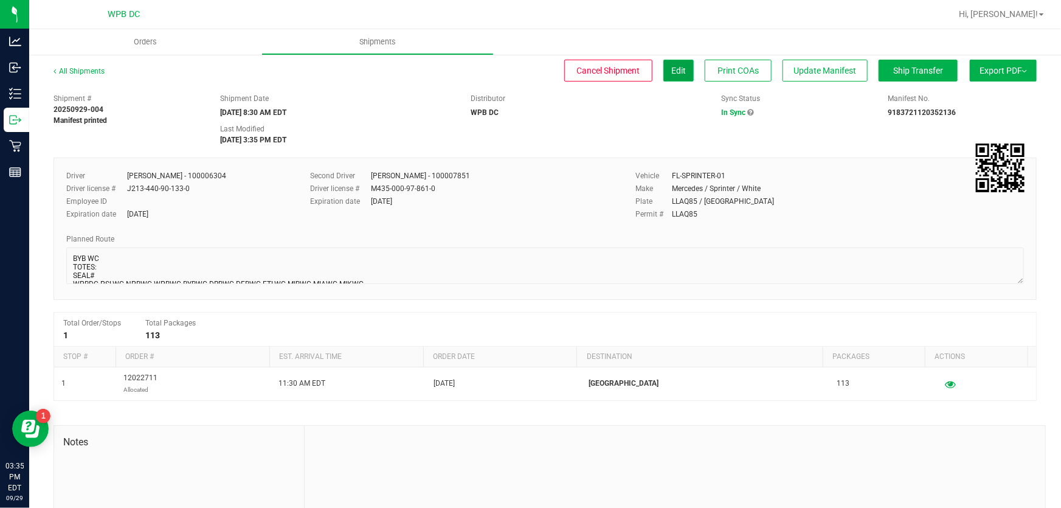
click at [671, 67] on span "Edit" at bounding box center [678, 71] width 15 height 10
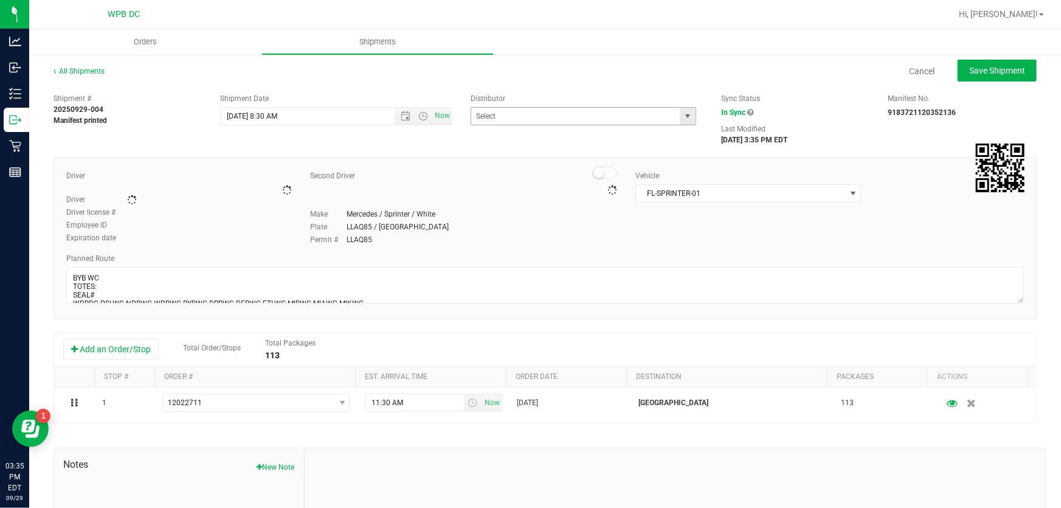
type input "WPB DC"
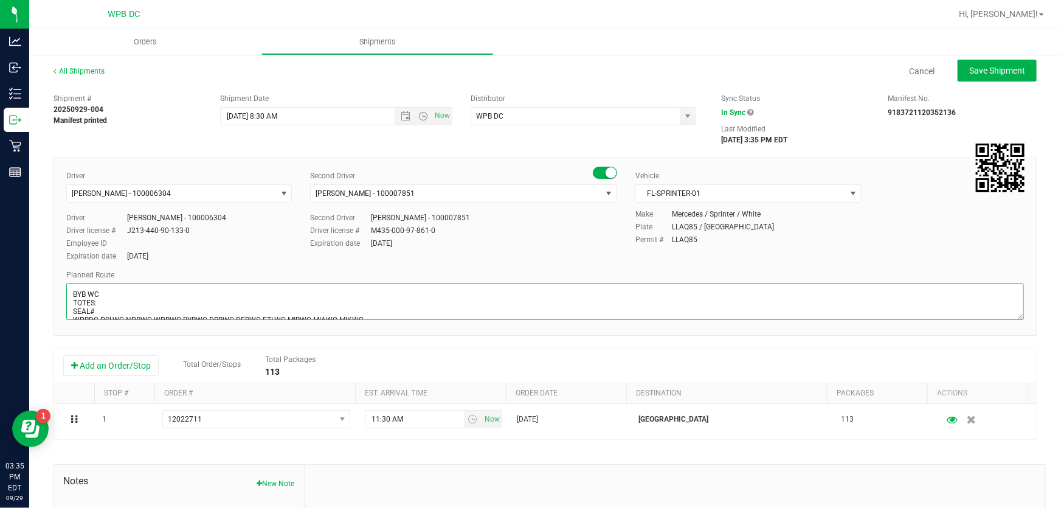
click at [113, 298] on textarea at bounding box center [544, 301] width 957 height 36
click at [99, 311] on textarea at bounding box center [544, 301] width 957 height 36
type textarea "BYB WC TOTES:11 SEAL# 598339-360 WPBDC-PSLWC-NPBWC-WPBWC-BYBWC-DRBWC-DFBWC-FTLW…"
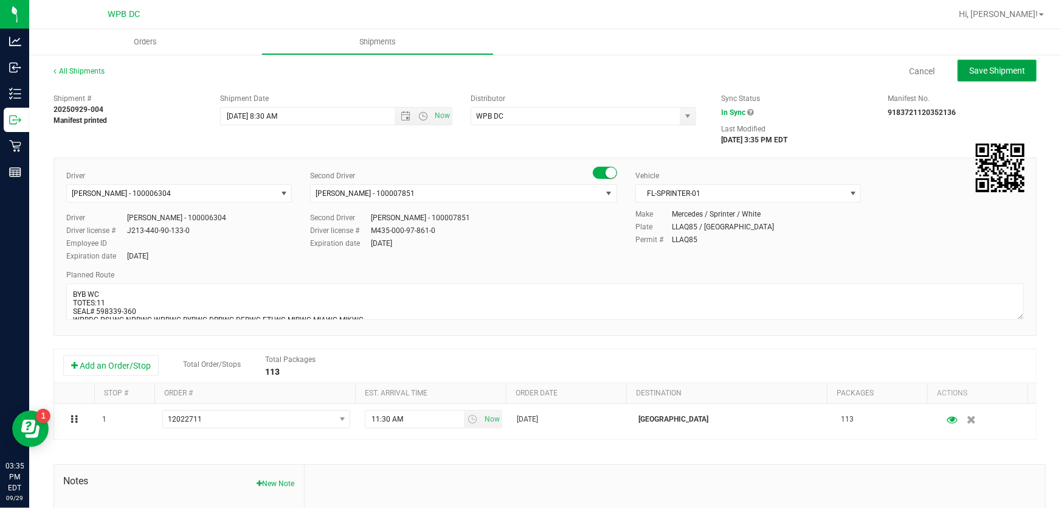
click at [1014, 71] on span "Save Shipment" at bounding box center [997, 71] width 56 height 10
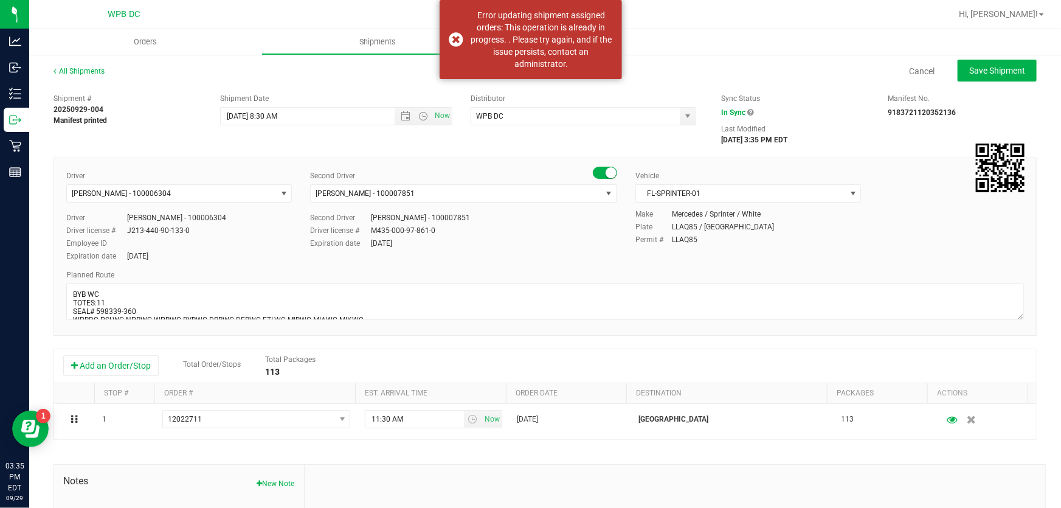
click at [846, 68] on div "Cancel Save Shipment" at bounding box center [581, 71] width 910 height 22
click at [534, 238] on div "Expiration date [DATE]" at bounding box center [463, 243] width 307 height 11
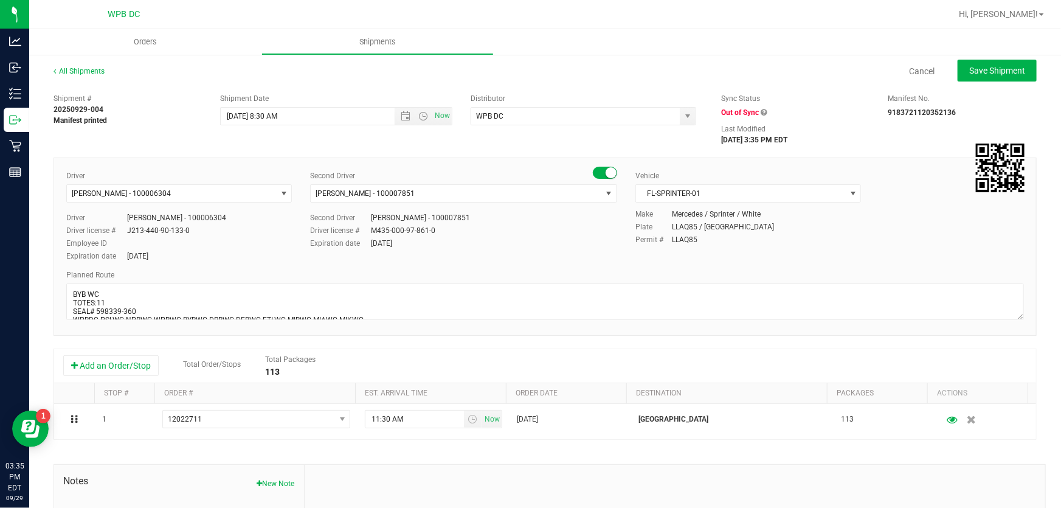
click at [101, 66] on div "All Shipments" at bounding box center [89, 75] width 73 height 18
click at [100, 67] on link "All Shipments" at bounding box center [78, 71] width 51 height 9
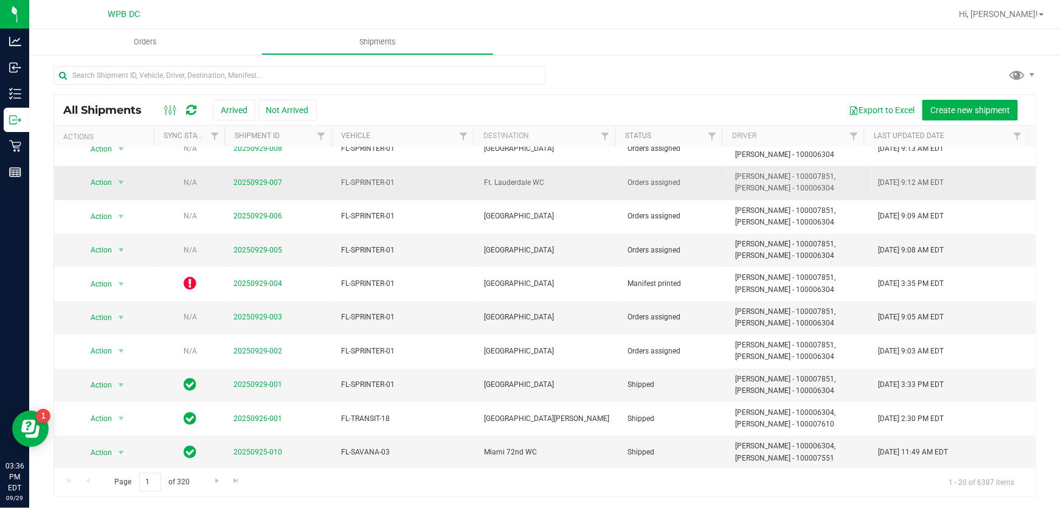
scroll to position [110, 0]
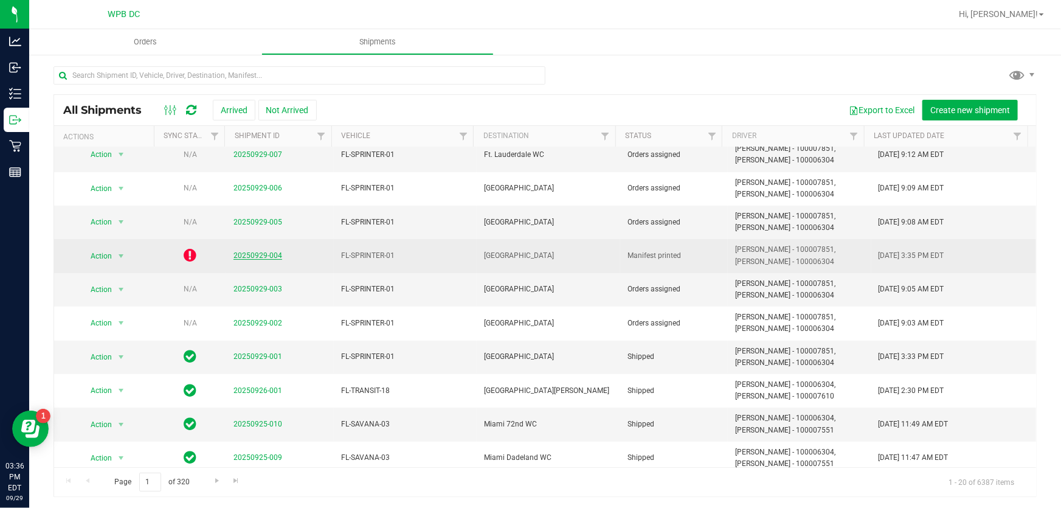
click at [236, 256] on link "20250929-004" at bounding box center [257, 255] width 49 height 9
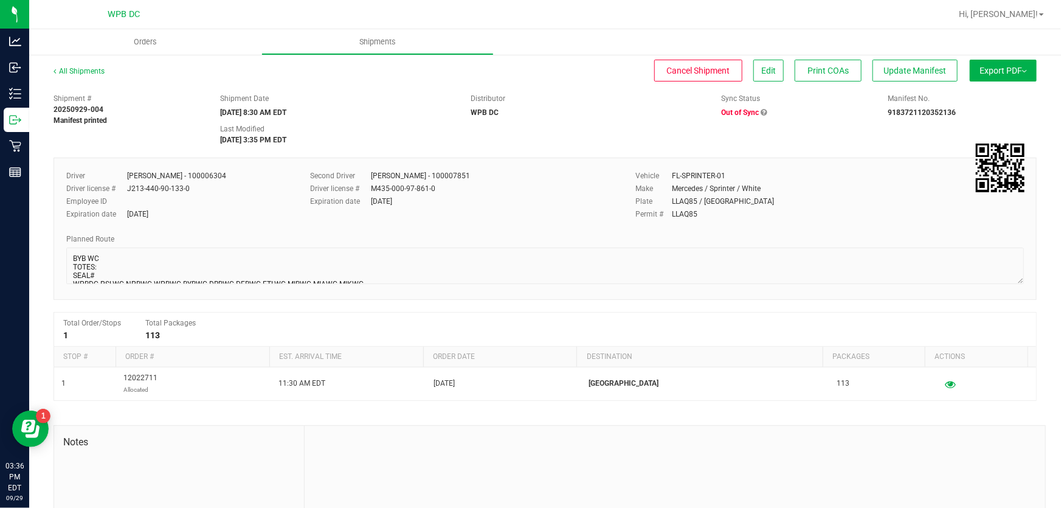
click at [744, 111] on span "Out of Sync" at bounding box center [740, 112] width 38 height 9
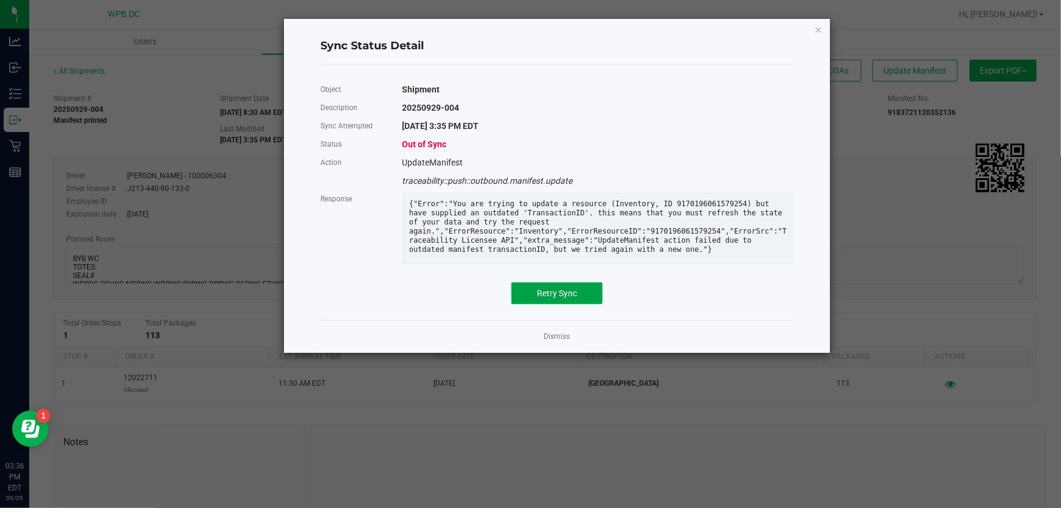
click at [595, 303] on button "Retry Sync" at bounding box center [556, 293] width 91 height 22
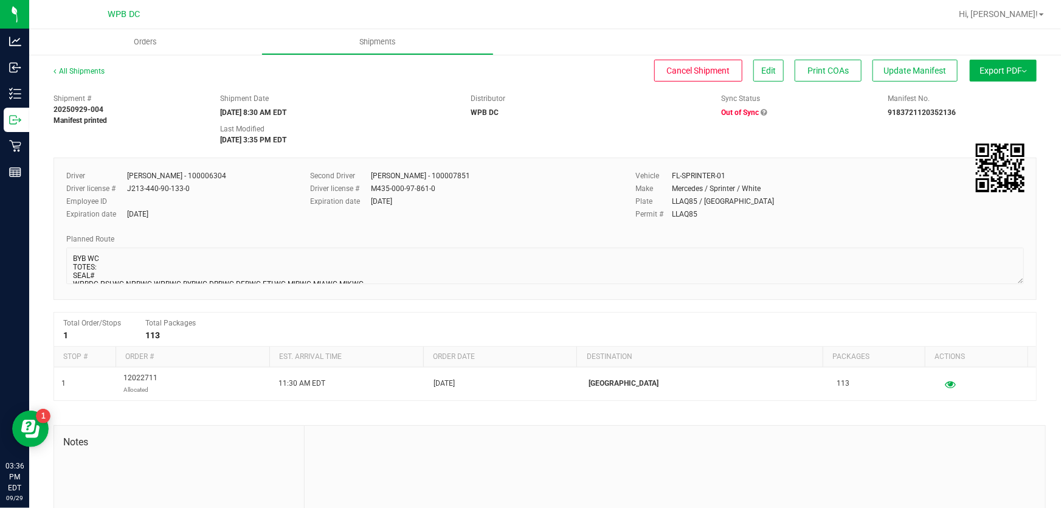
click at [979, 74] on span "Export PDF" at bounding box center [1002, 71] width 47 height 10
click at [980, 96] on span "Manifest by Package ID" at bounding box center [984, 97] width 77 height 9
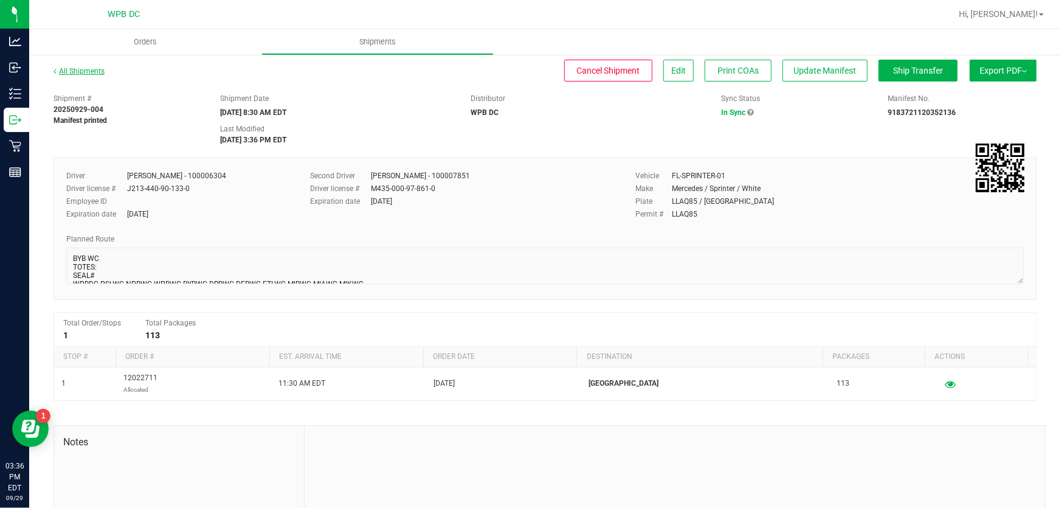
click at [101, 68] on link "All Shipments" at bounding box center [78, 71] width 51 height 9
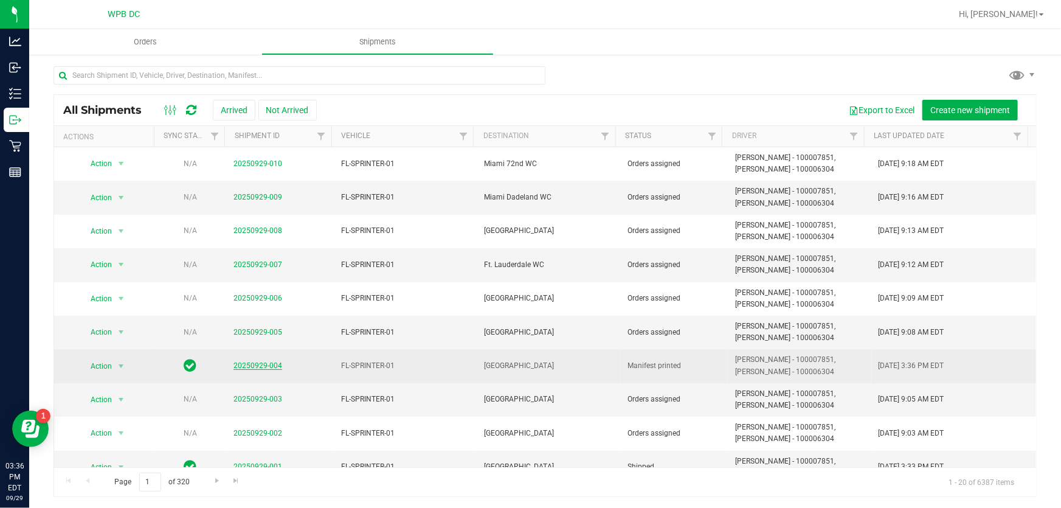
click at [260, 364] on link "20250929-004" at bounding box center [257, 365] width 49 height 9
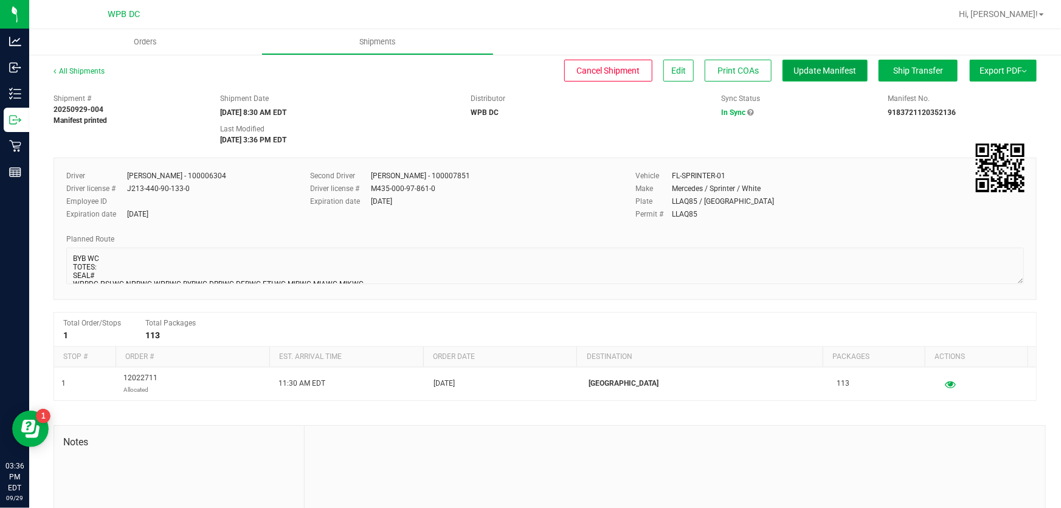
click at [847, 72] on button "Update Manifest" at bounding box center [824, 71] width 85 height 22
click at [663, 68] on button "Edit" at bounding box center [678, 71] width 30 height 22
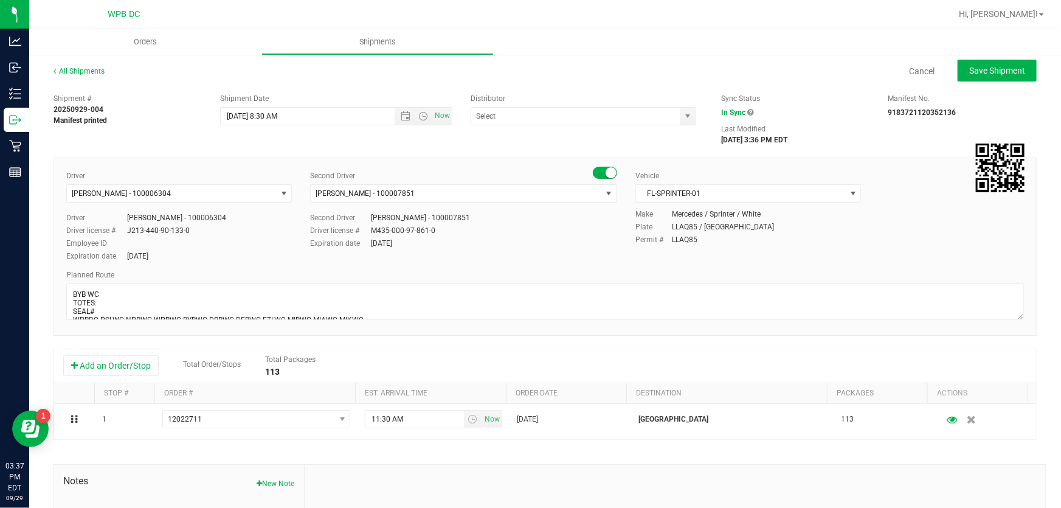
type input "WPB DC"
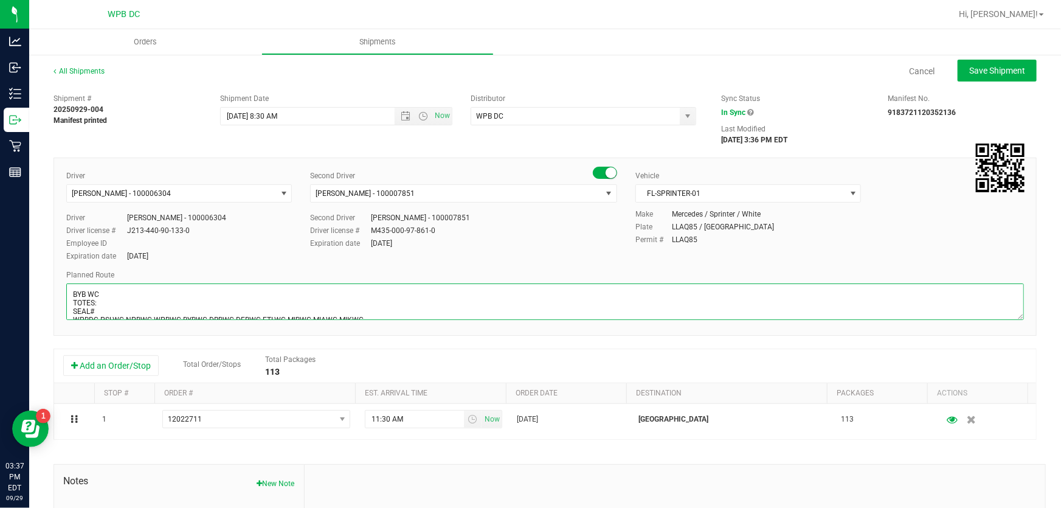
click at [114, 307] on textarea at bounding box center [544, 301] width 957 height 36
click at [105, 309] on textarea at bounding box center [544, 301] width 957 height 36
type textarea "BYB WC TOTES:11 SEAL# 598339-360 WPBDC-PSLWC-NPBWC-WPBWC-BYBWC-DRBWC-DFBWC-FTLW…"
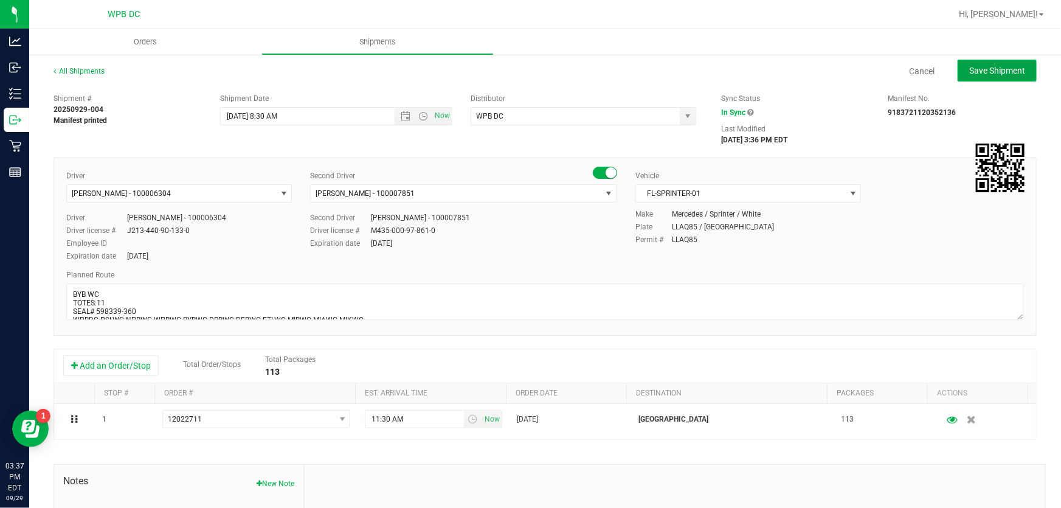
click at [957, 72] on button "Save Shipment" at bounding box center [996, 71] width 79 height 22
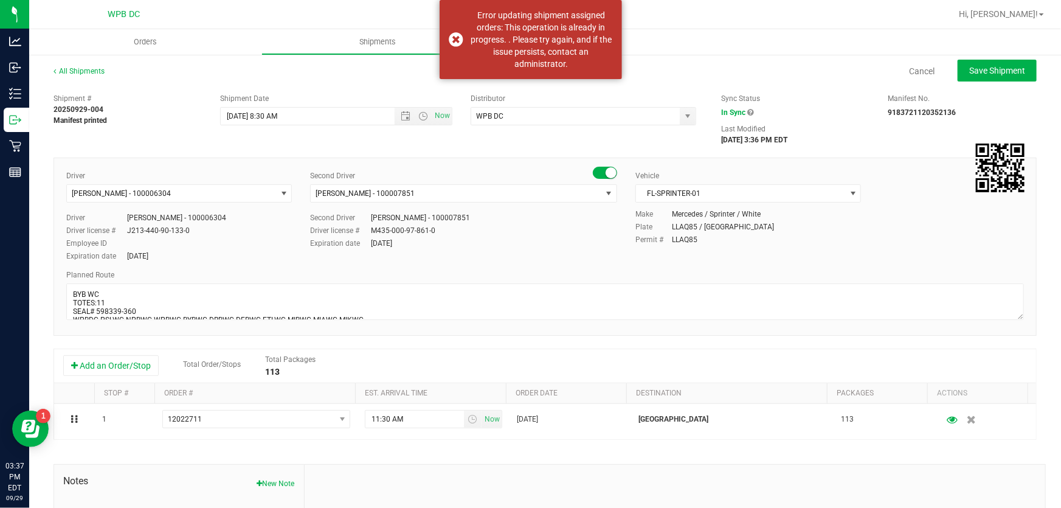
click at [407, 82] on div "All Shipments Cancel Save Shipment" at bounding box center [544, 77] width 983 height 22
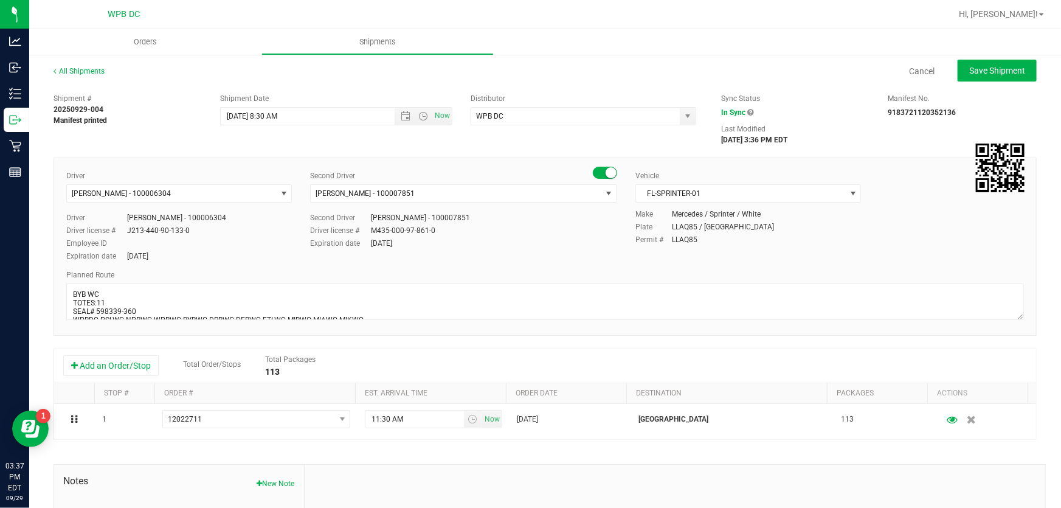
click at [89, 77] on div "All Shipments" at bounding box center [89, 75] width 73 height 18
click at [89, 72] on link "All Shipments" at bounding box center [78, 71] width 51 height 9
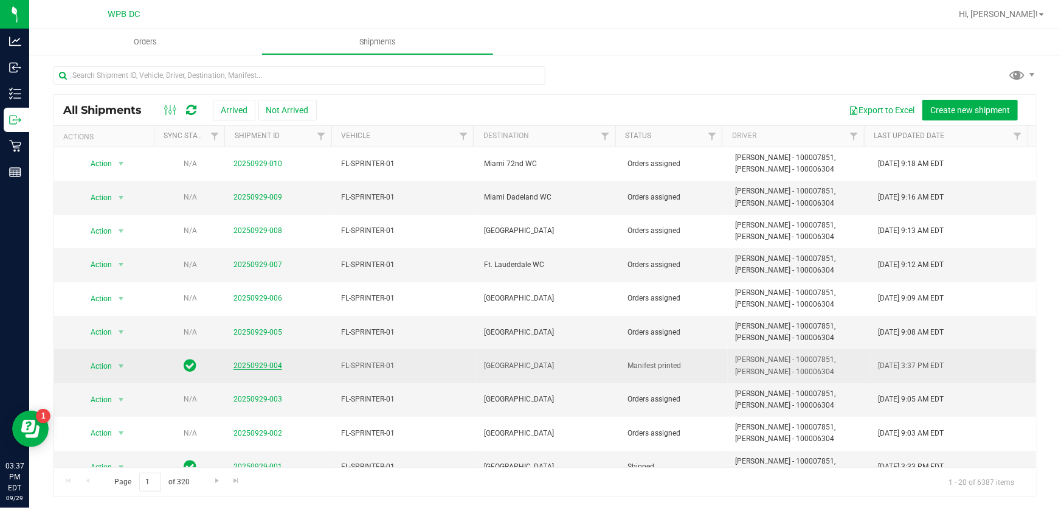
click at [256, 367] on link "20250929-004" at bounding box center [257, 365] width 49 height 9
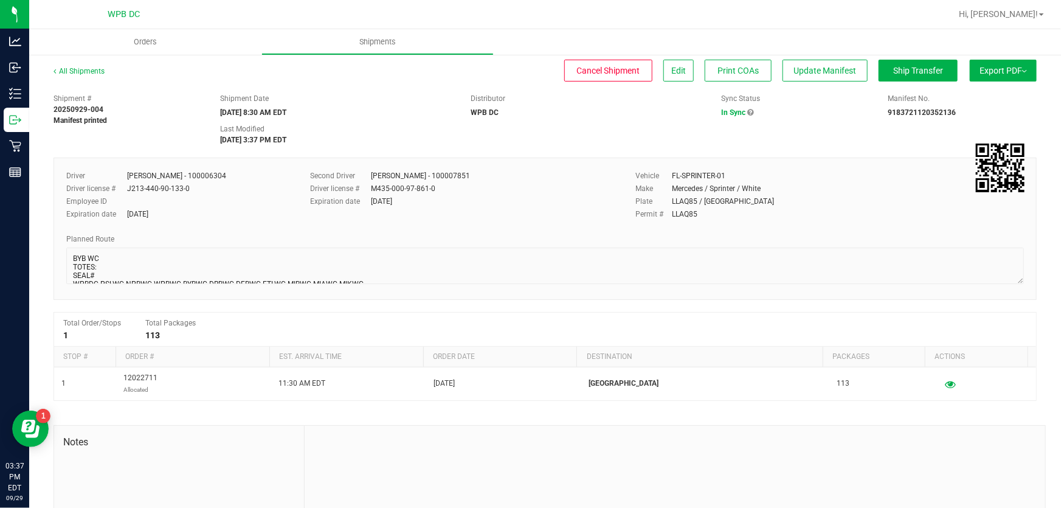
click at [984, 71] on span "Export PDF" at bounding box center [1002, 71] width 47 height 10
click at [971, 94] on span "Manifest by Package ID" at bounding box center [984, 97] width 77 height 9
click at [934, 75] on button "Ship Transfer" at bounding box center [917, 71] width 79 height 22
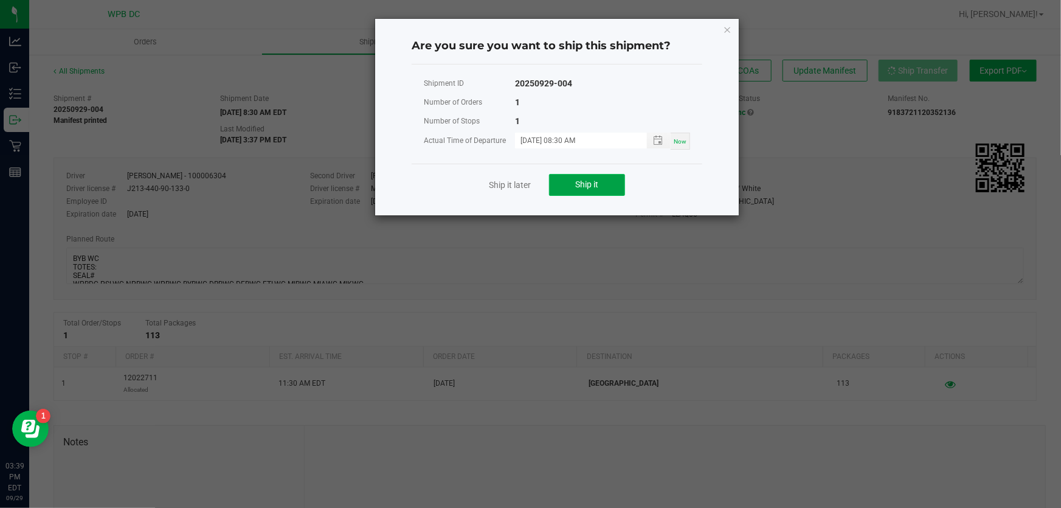
click at [608, 184] on button "Ship it" at bounding box center [587, 185] width 76 height 22
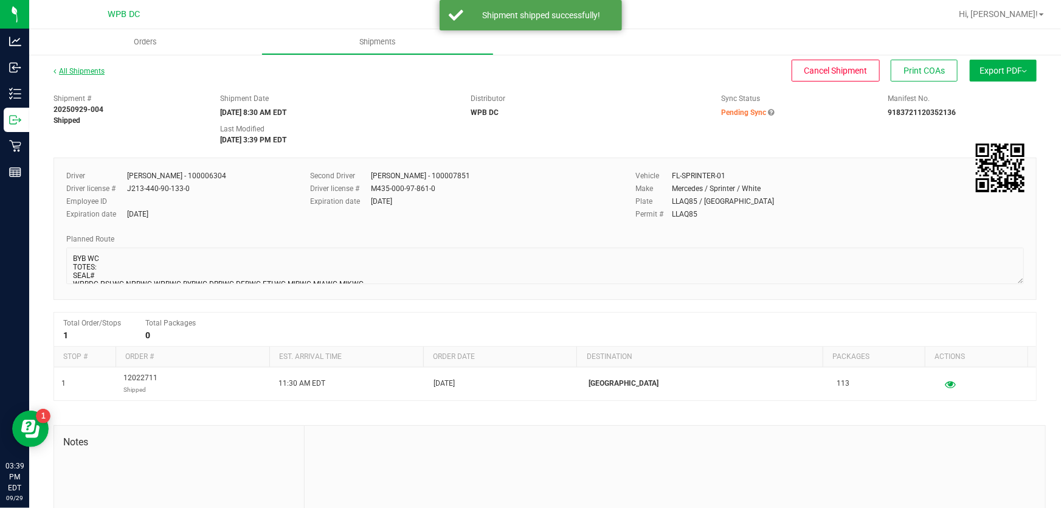
click at [100, 67] on link "All Shipments" at bounding box center [78, 71] width 51 height 9
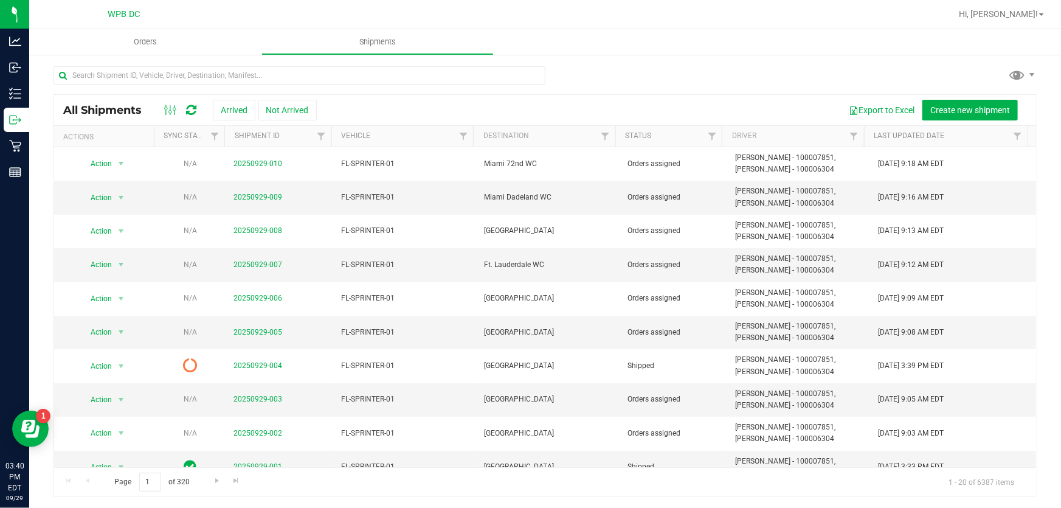
click at [190, 108] on icon at bounding box center [191, 110] width 10 height 12
click at [237, 395] on link "20250929-003" at bounding box center [257, 398] width 49 height 9
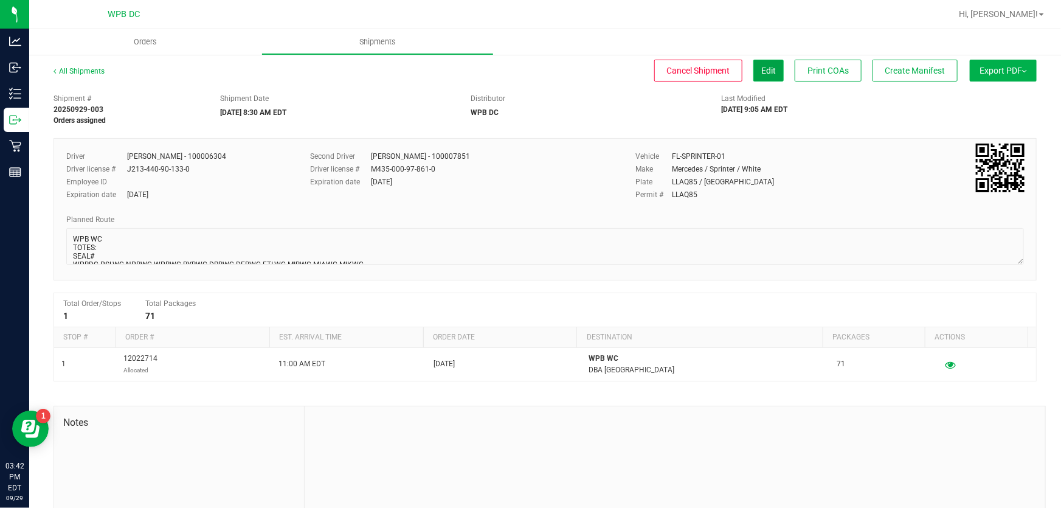
click at [762, 73] on span "Edit" at bounding box center [768, 71] width 15 height 10
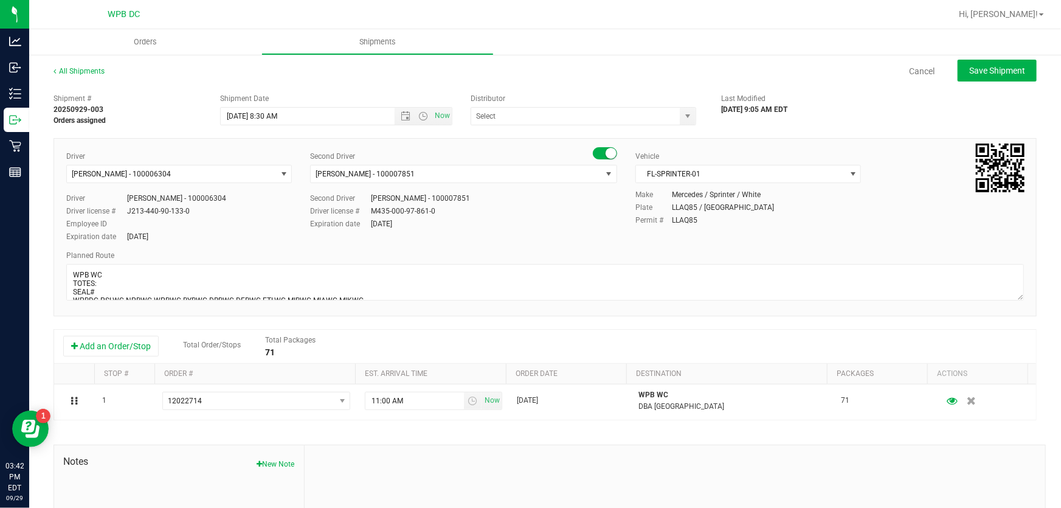
type input "WPB DC"
click at [119, 280] on textarea at bounding box center [544, 282] width 957 height 36
click at [106, 292] on textarea at bounding box center [544, 282] width 957 height 36
type textarea "WPB WC TOTES:6 SEAL# 598305-316 WPBDC-PSLWC-NPBWC-WPBWC-BYBWC-DRBWC-DFBWC-FTLWC…"
click at [1004, 66] on span "Save Shipment" at bounding box center [997, 71] width 56 height 10
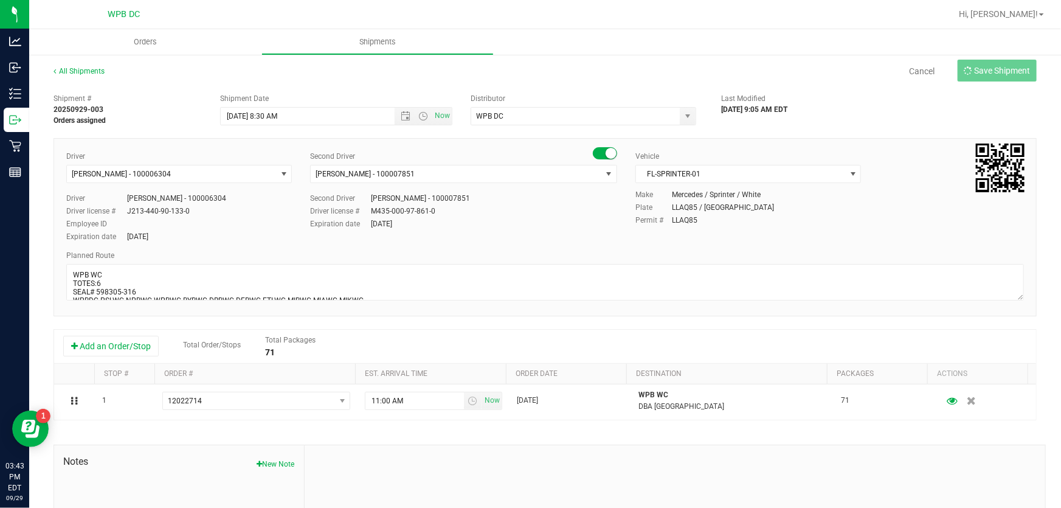
type input "[DATE] 12:30 PM"
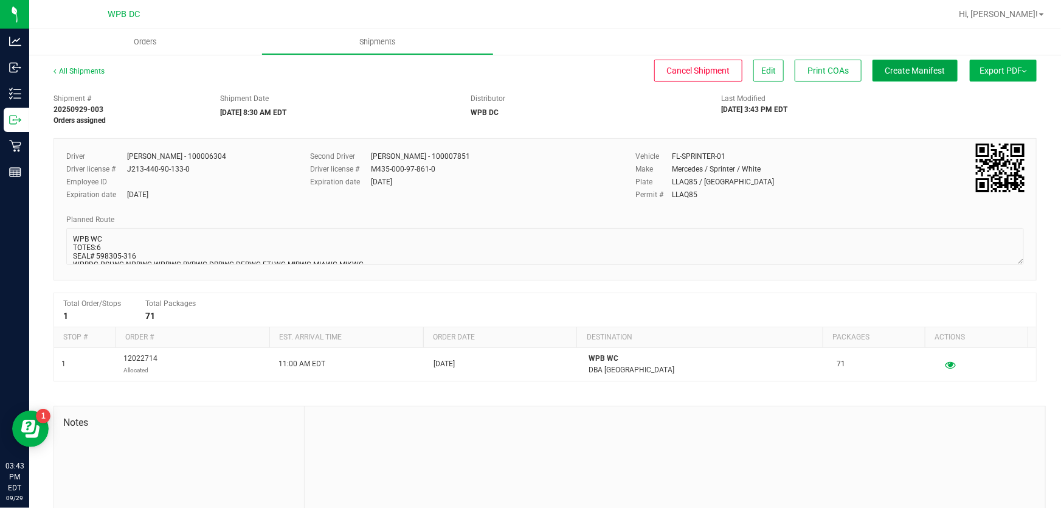
click at [885, 66] on span "Create Manifest" at bounding box center [915, 71] width 60 height 10
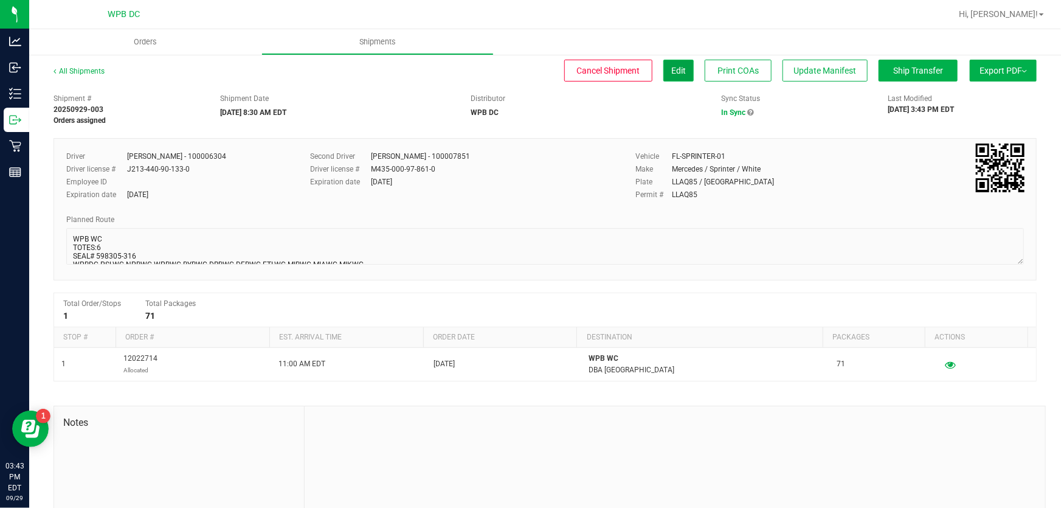
click at [671, 71] on span "Edit" at bounding box center [678, 71] width 15 height 10
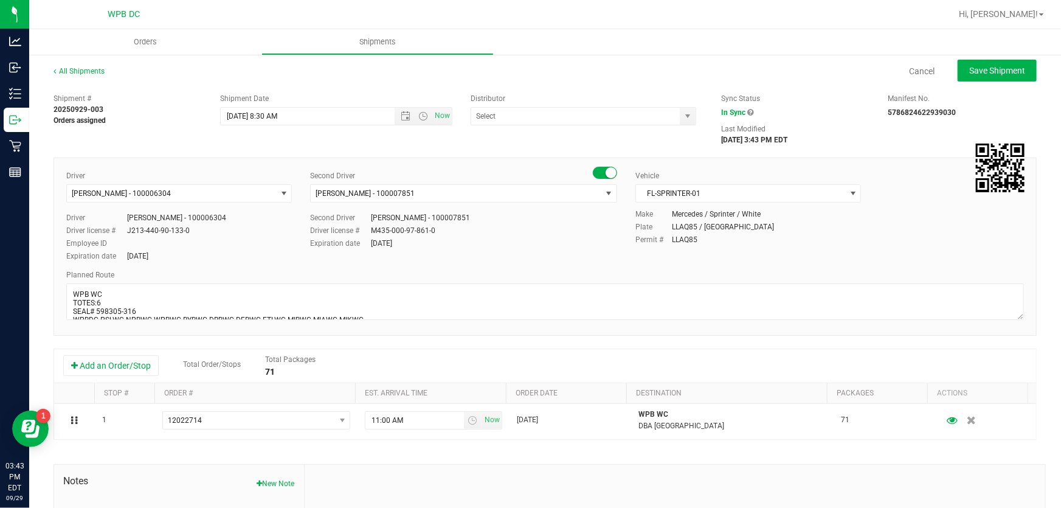
type input "WPB DC"
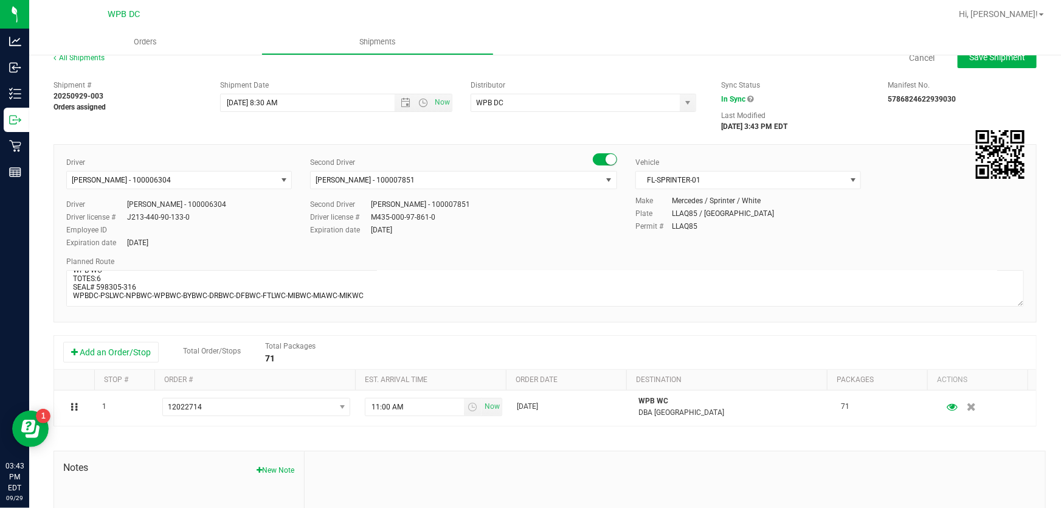
scroll to position [55, 0]
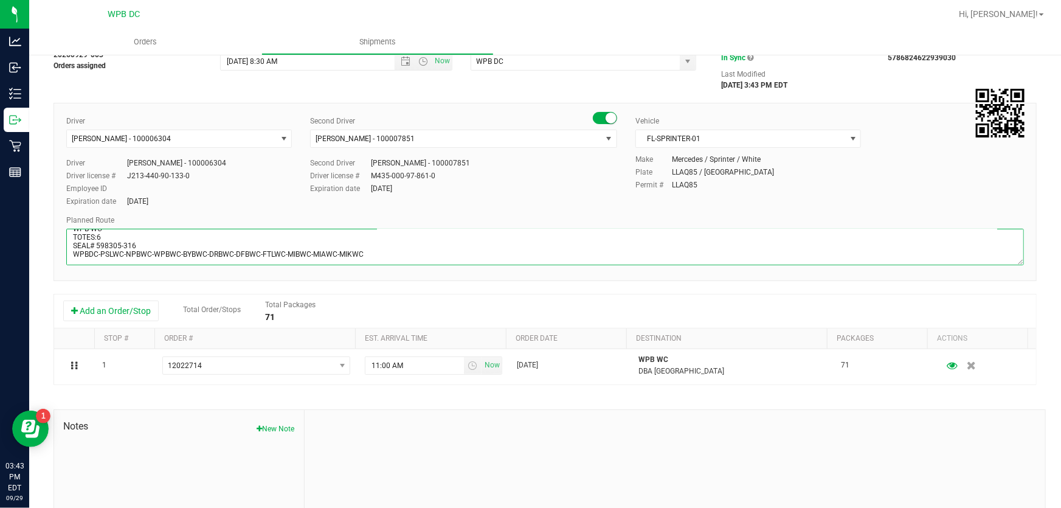
click at [90, 260] on textarea at bounding box center [544, 247] width 957 height 36
click at [395, 249] on textarea at bounding box center [544, 247] width 957 height 36
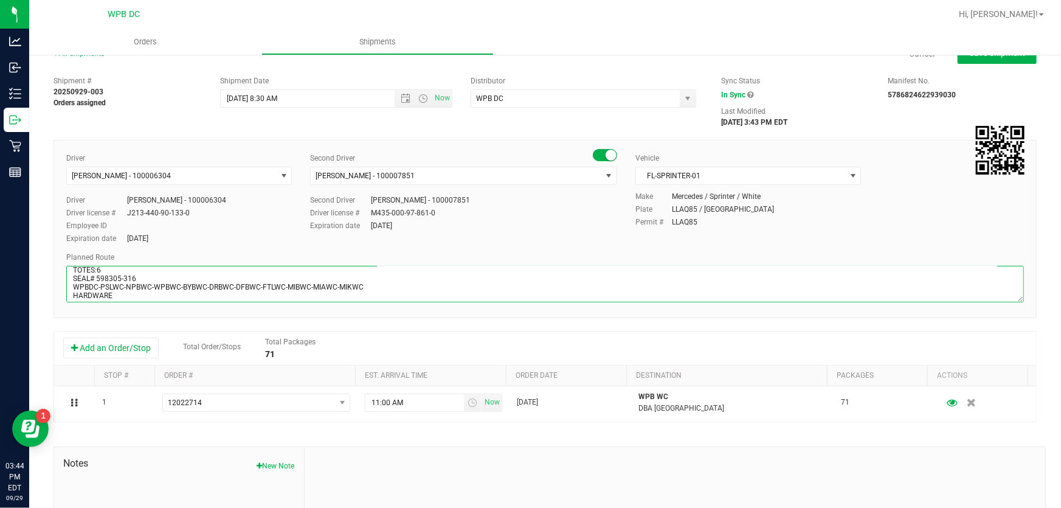
scroll to position [0, 0]
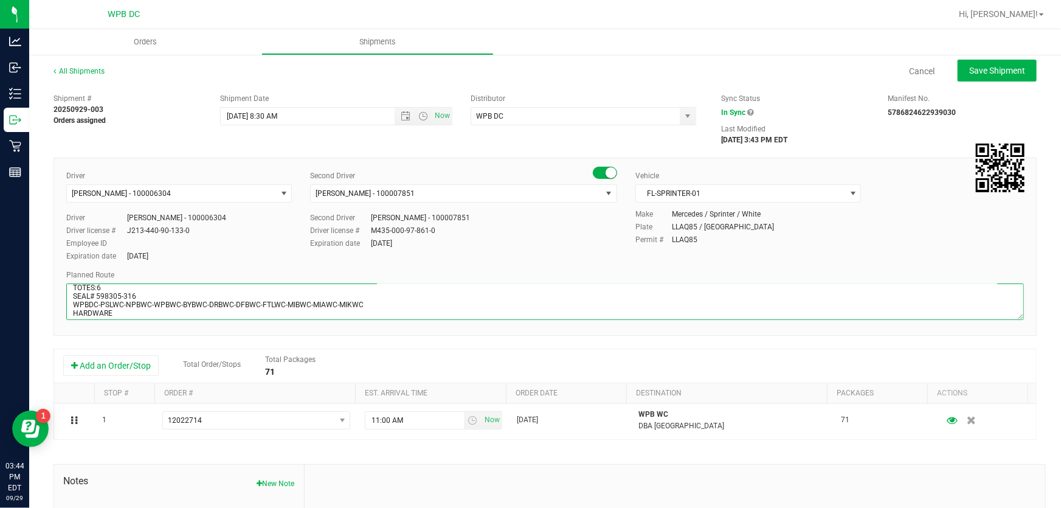
type textarea "WPB WC TOTES:6 SEAL# 598305-316 WPBDC-PSLWC-NPBWC-WPBWC-BYBWC-DRBWC-DFBWC-FTLWC…"
click at [818, 102] on div "Sync Status" at bounding box center [795, 98] width 148 height 11
click at [1004, 66] on span "Save Shipment" at bounding box center [997, 71] width 56 height 10
type input "[DATE] 12:30 PM"
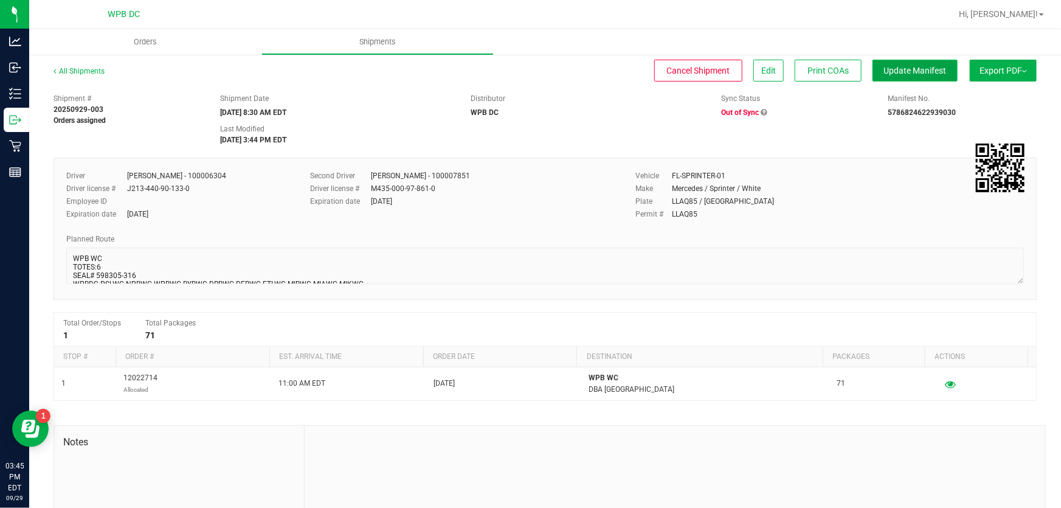
click at [893, 67] on span "Update Manifest" at bounding box center [915, 71] width 63 height 10
click at [984, 68] on span "Export PDF" at bounding box center [1002, 71] width 47 height 10
click at [985, 97] on span "Manifest by Package ID" at bounding box center [984, 97] width 77 height 9
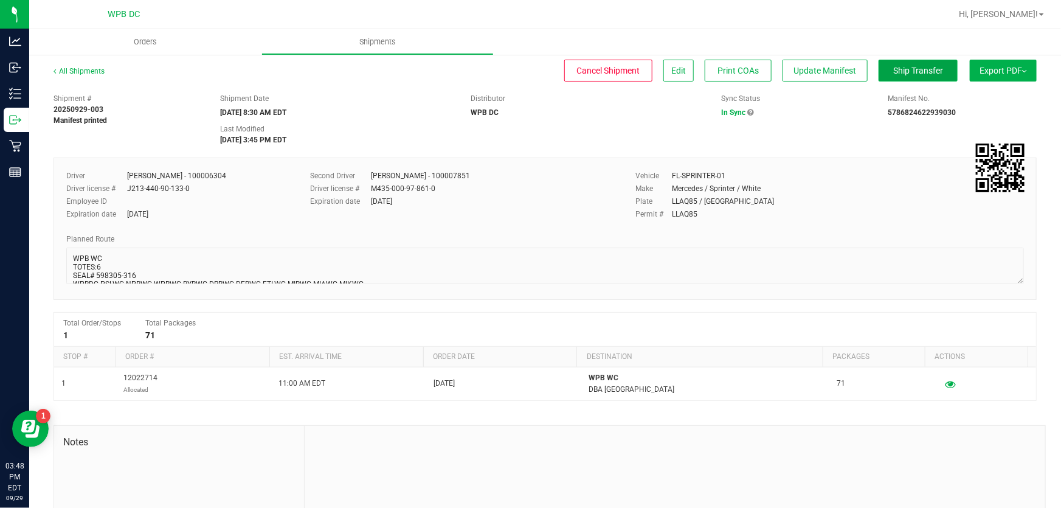
click at [915, 71] on span "Ship Transfer" at bounding box center [918, 71] width 50 height 10
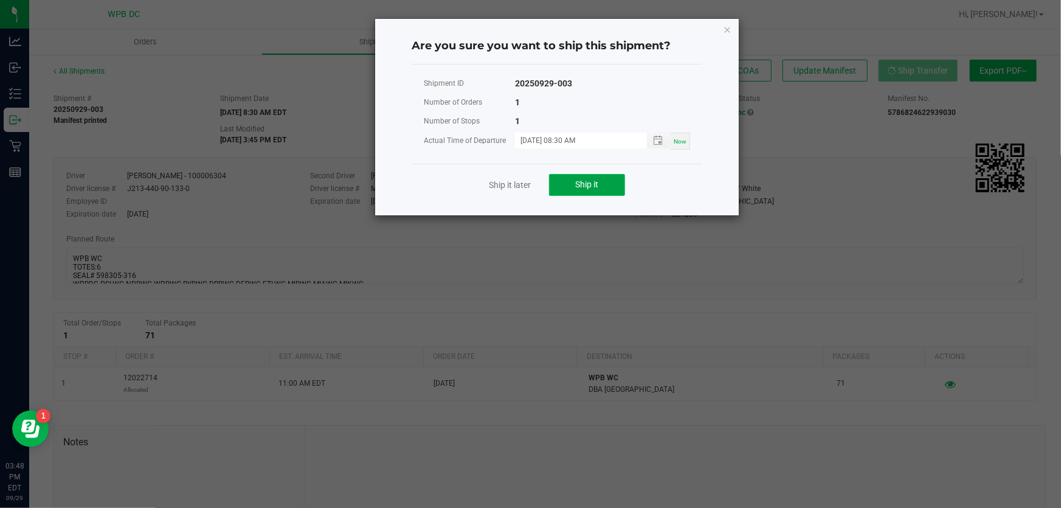
click at [623, 182] on button "Ship it" at bounding box center [587, 185] width 76 height 22
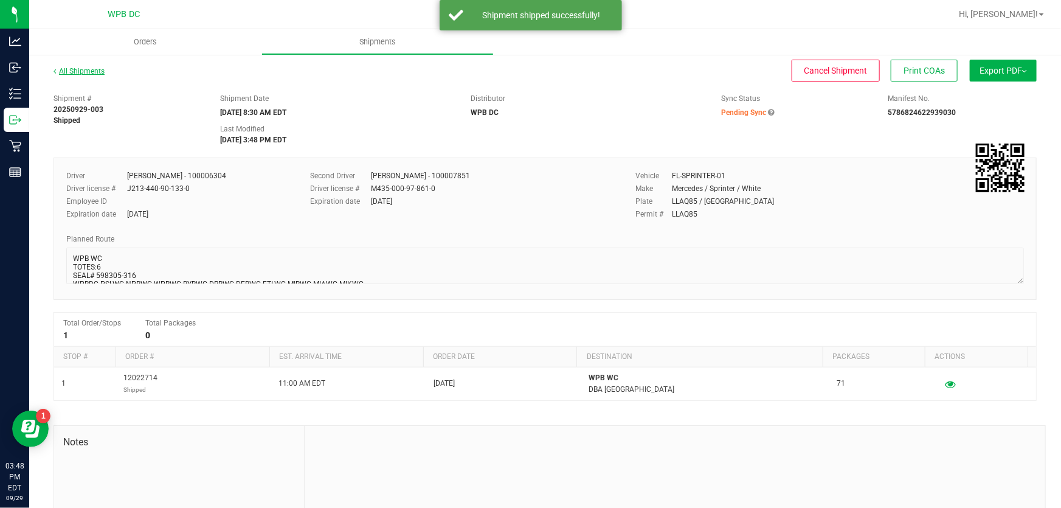
click at [97, 67] on link "All Shipments" at bounding box center [78, 71] width 51 height 9
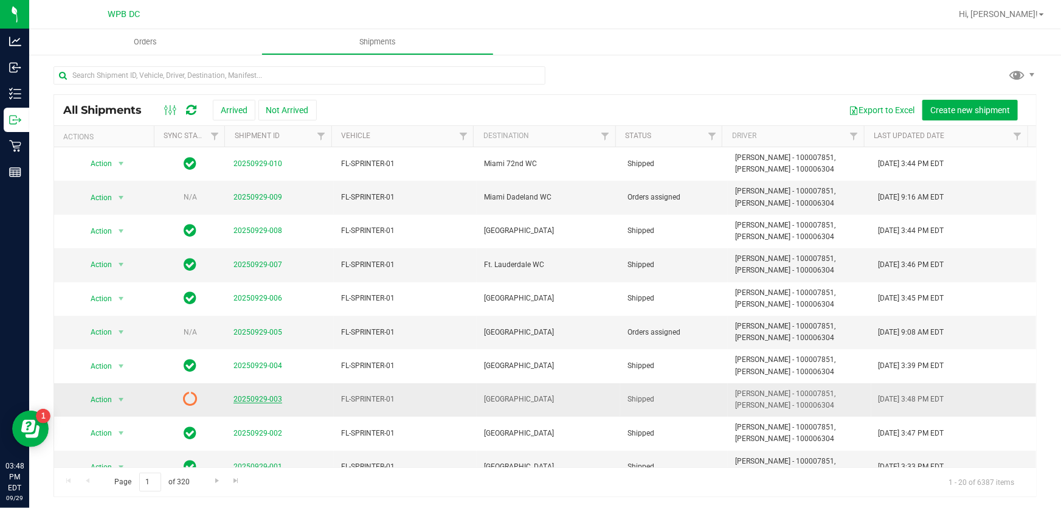
click at [257, 401] on link "20250929-003" at bounding box center [257, 398] width 49 height 9
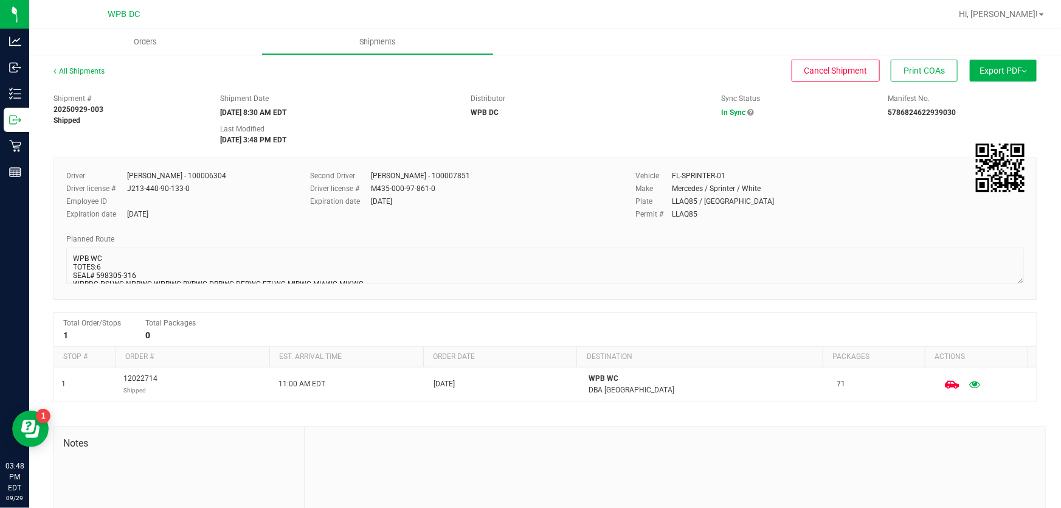
click at [93, 79] on div "All Shipments" at bounding box center [89, 75] width 73 height 18
click at [89, 68] on link "All Shipments" at bounding box center [78, 71] width 51 height 9
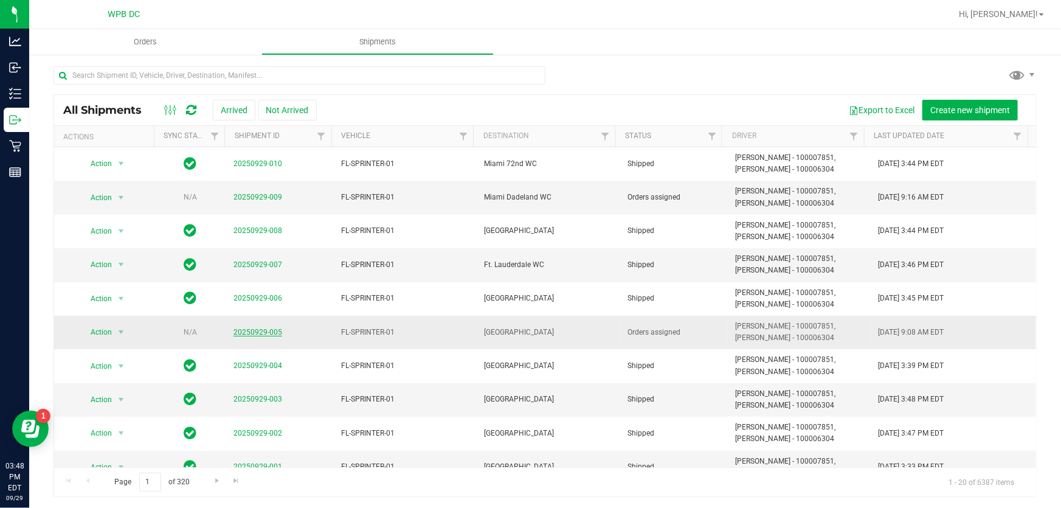
click at [275, 328] on link "20250929-005" at bounding box center [257, 332] width 49 height 9
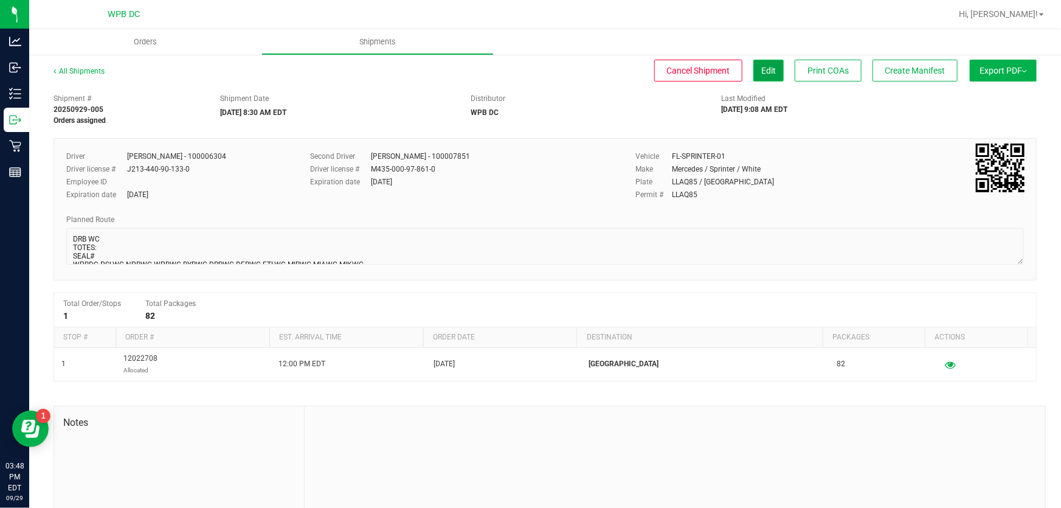
click at [753, 61] on button "Edit" at bounding box center [768, 71] width 30 height 22
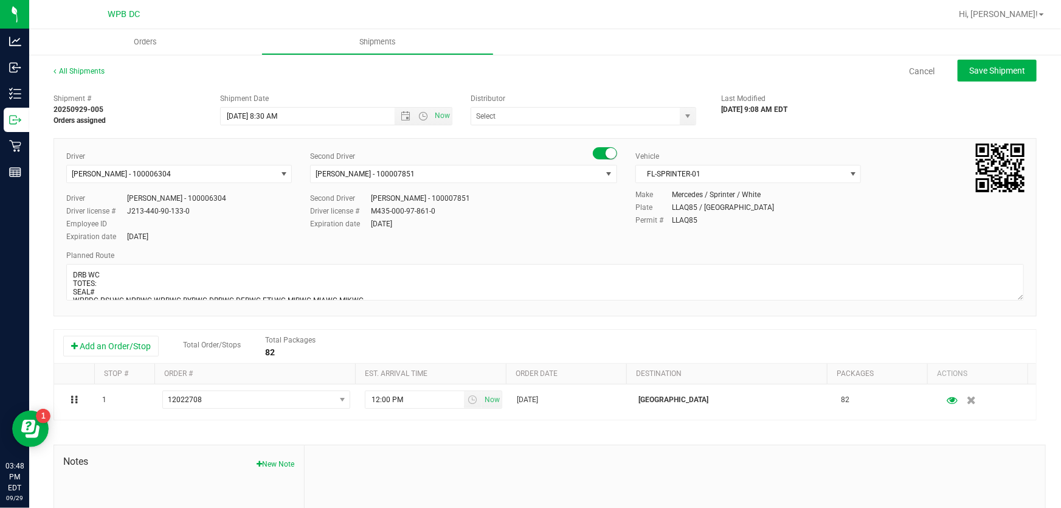
type input "WPB DC"
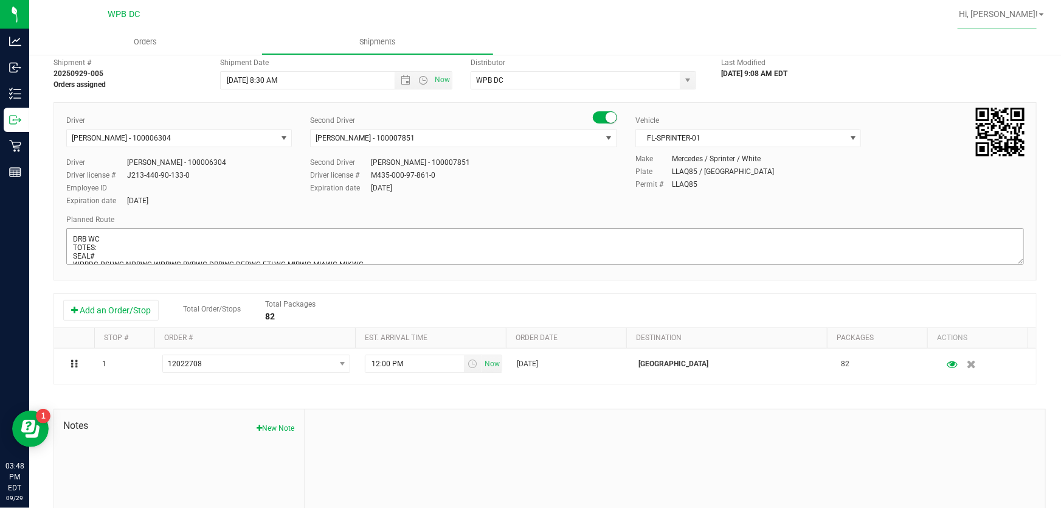
scroll to position [55, 0]
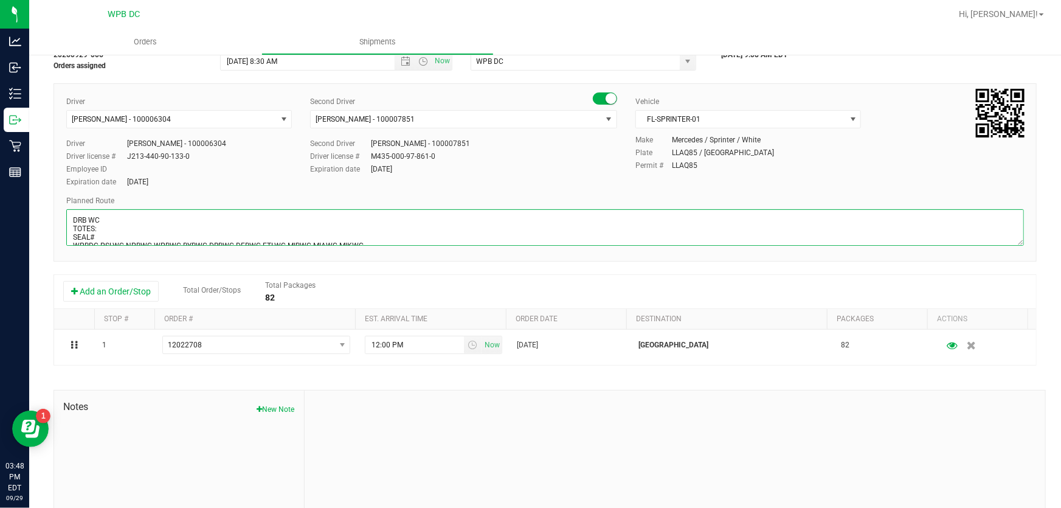
click at [110, 227] on textarea at bounding box center [544, 227] width 957 height 36
click at [105, 238] on textarea at bounding box center [544, 227] width 957 height 36
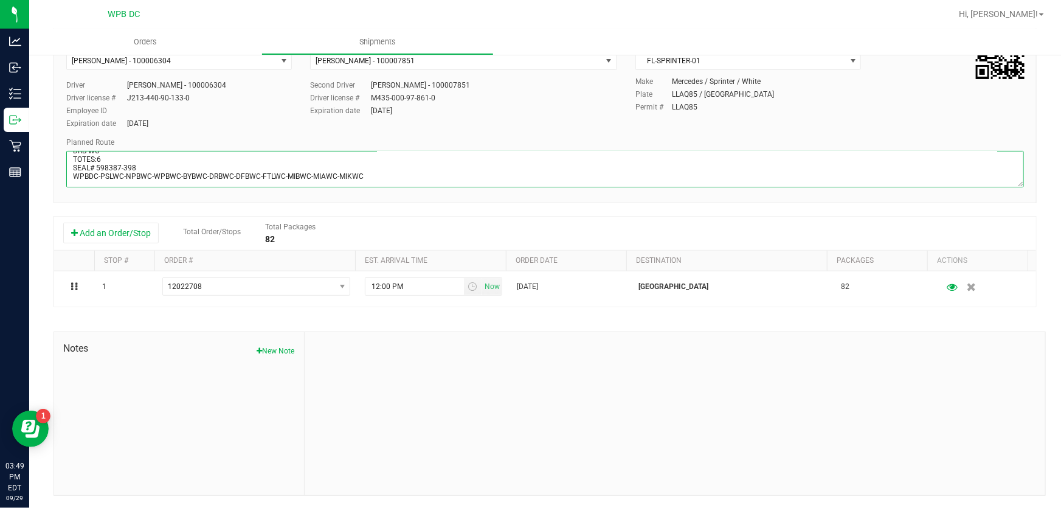
scroll to position [114, 0]
click at [77, 182] on textarea at bounding box center [544, 169] width 957 height 36
click at [373, 177] on textarea at bounding box center [544, 169] width 957 height 36
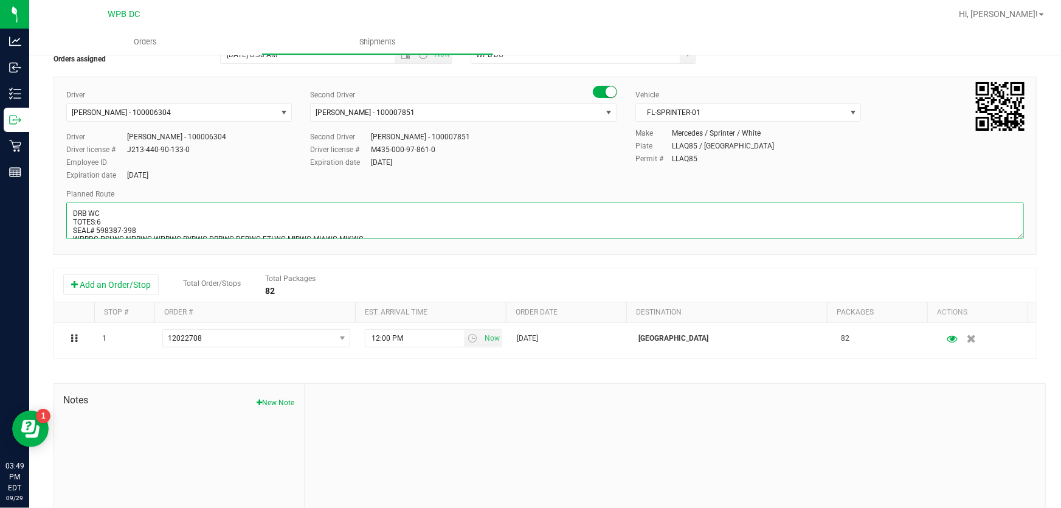
scroll to position [0, 0]
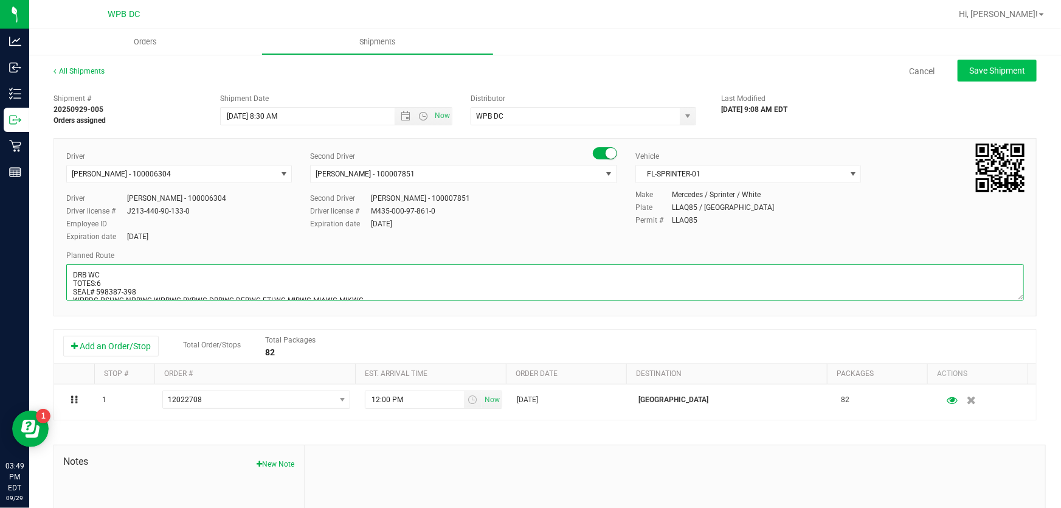
type textarea "DRB WC TOTES:6 SEAL# 598387-398 WPBDC-PSLWC-NPBWC-WPBWC-BYBWC-DRBWC-DFBWC-FTLWC…"
click at [1013, 63] on button "Save Shipment" at bounding box center [996, 71] width 79 height 22
type input "[DATE] 12:30 PM"
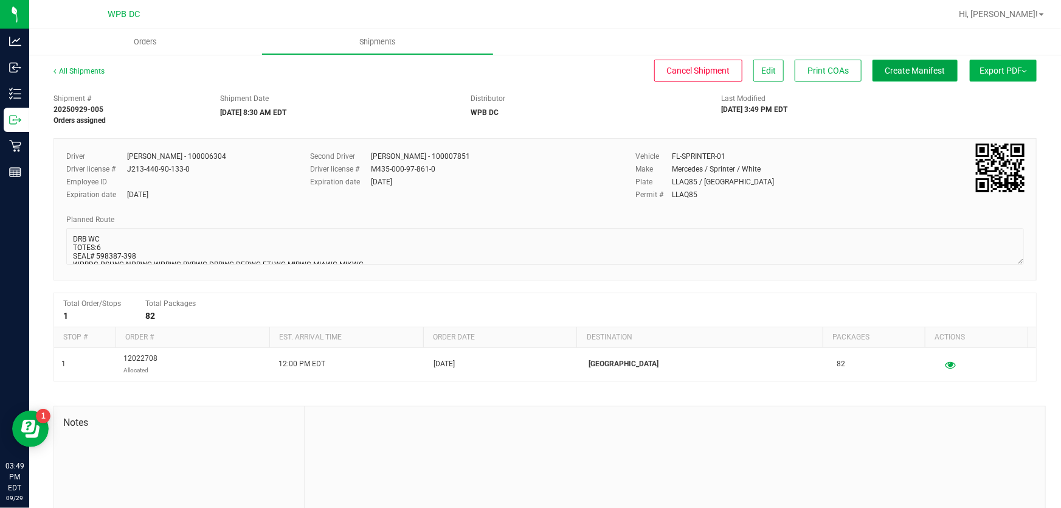
click at [911, 69] on span "Create Manifest" at bounding box center [915, 71] width 60 height 10
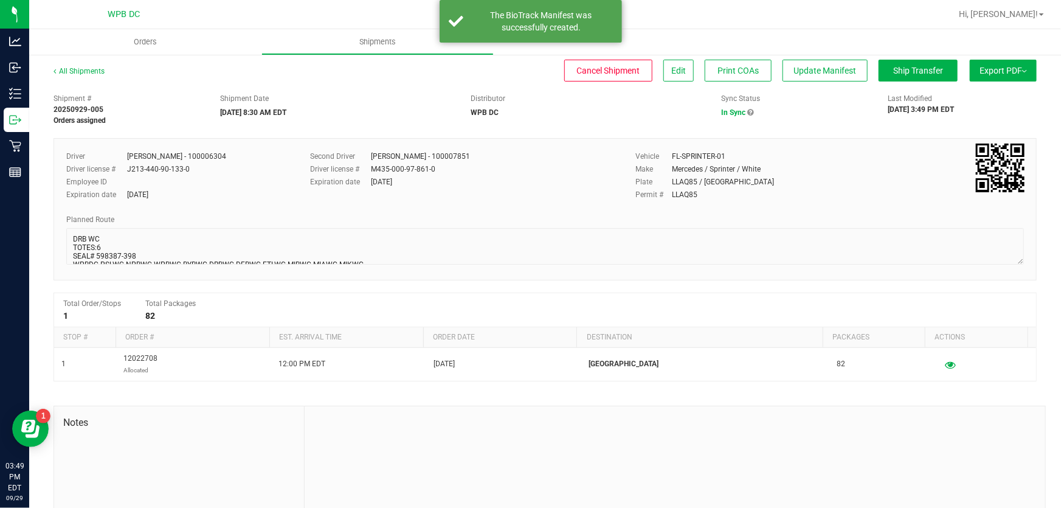
click at [979, 66] on span "Export PDF" at bounding box center [1002, 71] width 47 height 10
click at [958, 99] on span "Manifest by Package ID" at bounding box center [984, 97] width 77 height 9
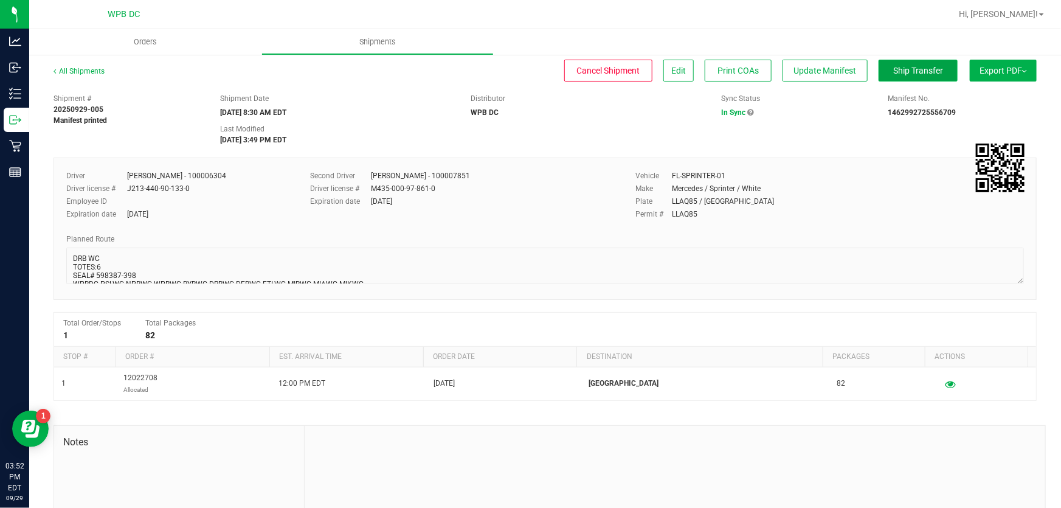
click at [893, 66] on span "Ship Transfer" at bounding box center [918, 71] width 50 height 10
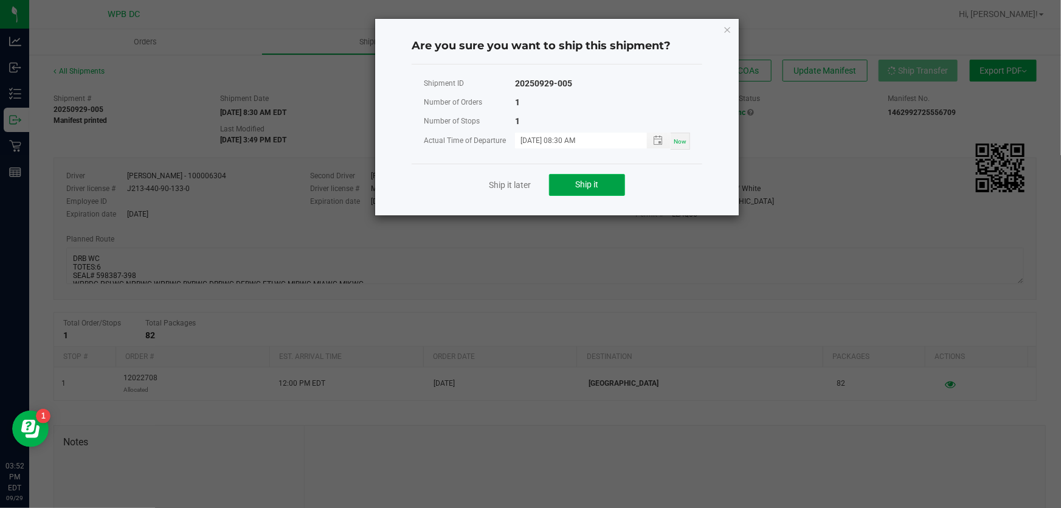
click at [600, 187] on button "Ship it" at bounding box center [587, 185] width 76 height 22
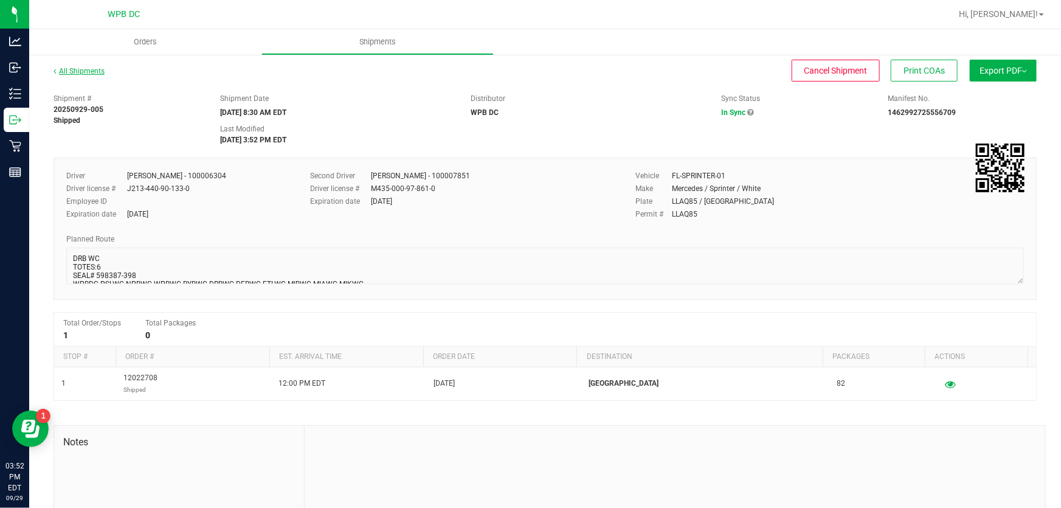
click at [97, 71] on link "All Shipments" at bounding box center [78, 71] width 51 height 9
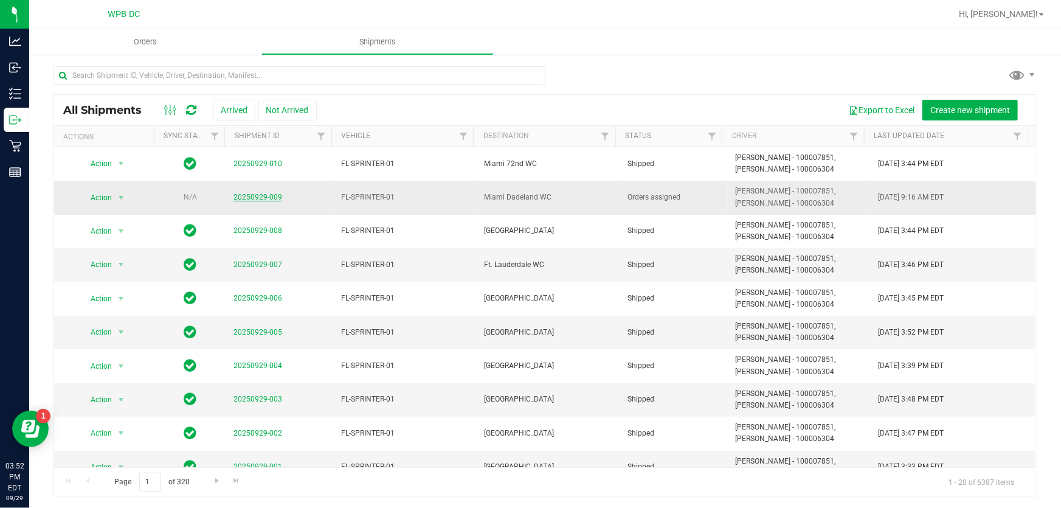
click at [254, 194] on link "20250929-009" at bounding box center [257, 197] width 49 height 9
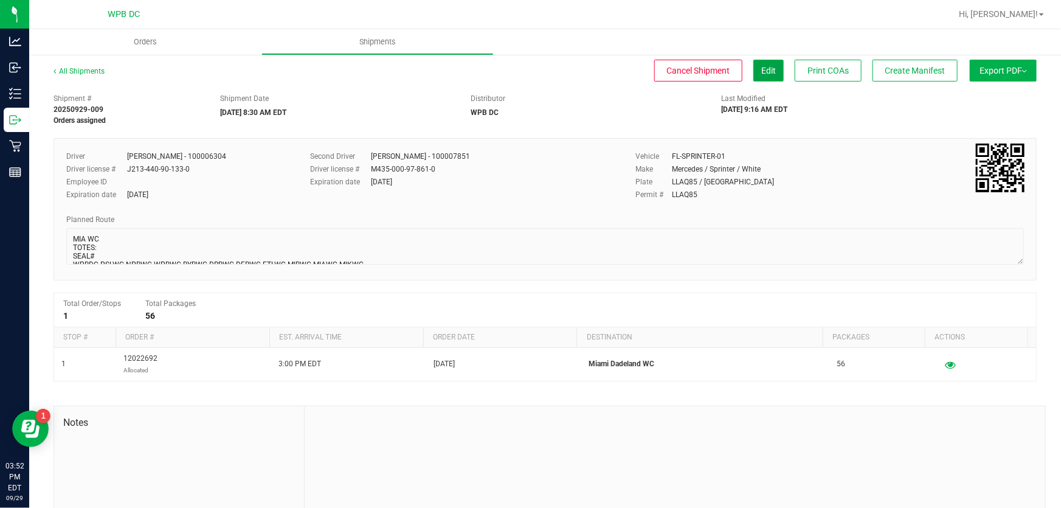
click at [761, 72] on span "Edit" at bounding box center [768, 71] width 15 height 10
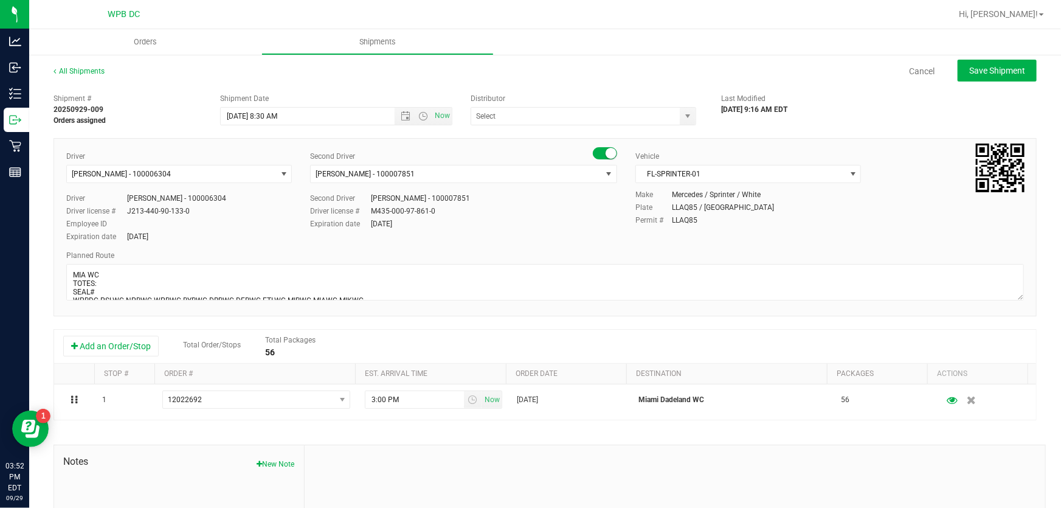
type input "WPB DC"
click at [108, 283] on textarea at bounding box center [544, 282] width 957 height 36
click at [109, 294] on textarea at bounding box center [544, 282] width 957 height 36
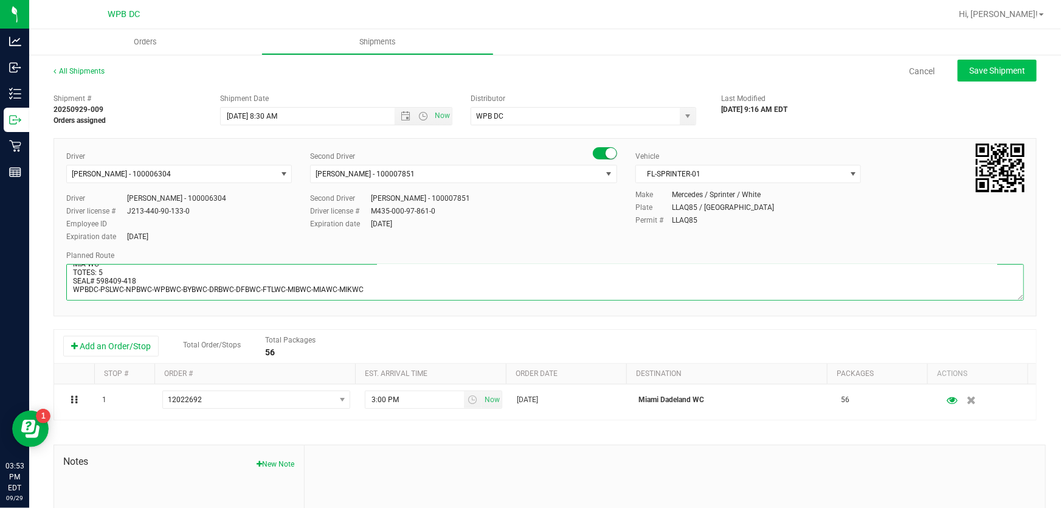
type textarea "MIA WC TOTES: 5 SEAL# 598409-418 WPBDC-PSLWC-NPBWC-WPBWC-BYBWC-DRBWC-DFBWC-FTLW…"
click at [991, 75] on span "Save Shipment" at bounding box center [997, 71] width 56 height 10
type input "[DATE] 12:30 PM"
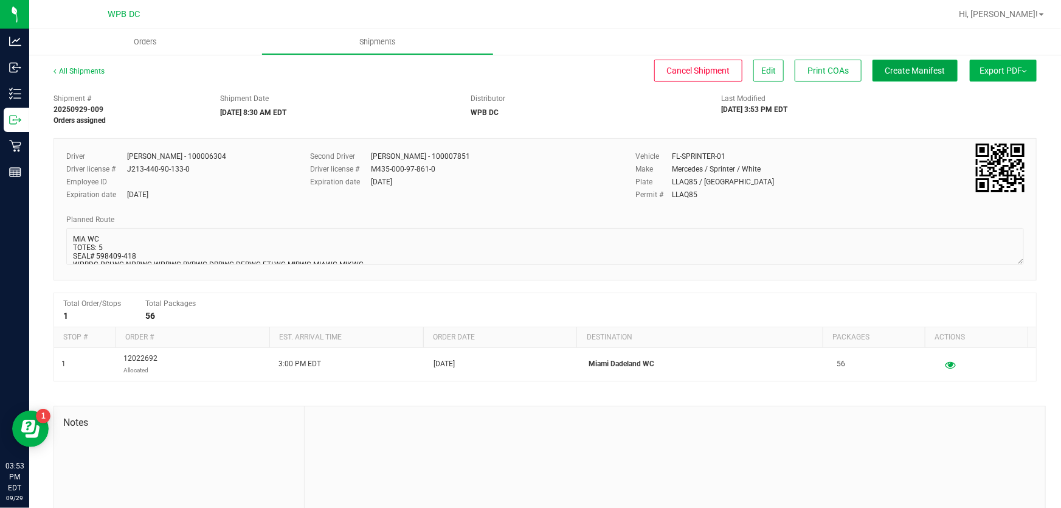
click at [892, 66] on span "Create Manifest" at bounding box center [915, 71] width 60 height 10
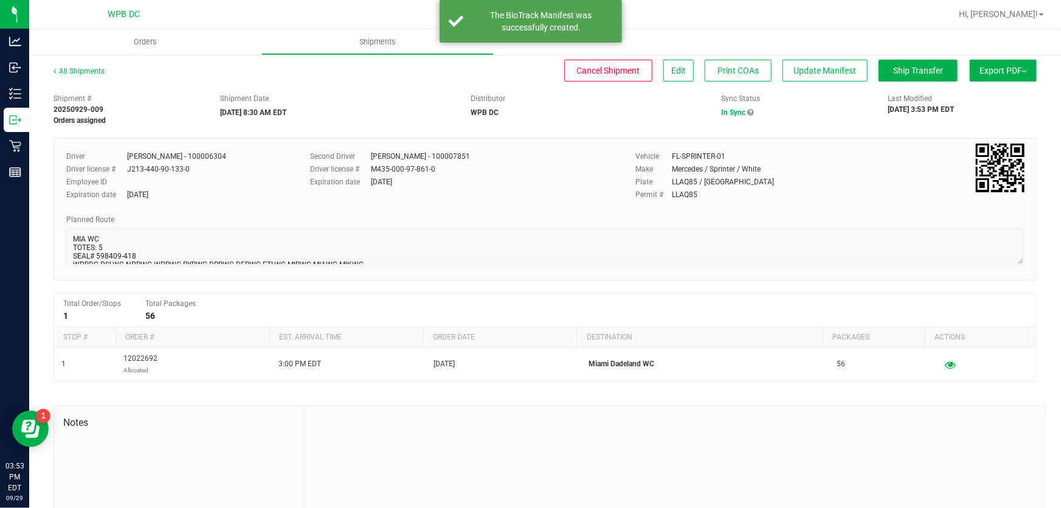
click at [982, 66] on span "Export PDF" at bounding box center [1002, 71] width 47 height 10
click at [985, 91] on li "Manifest by Package ID" at bounding box center [999, 97] width 123 height 18
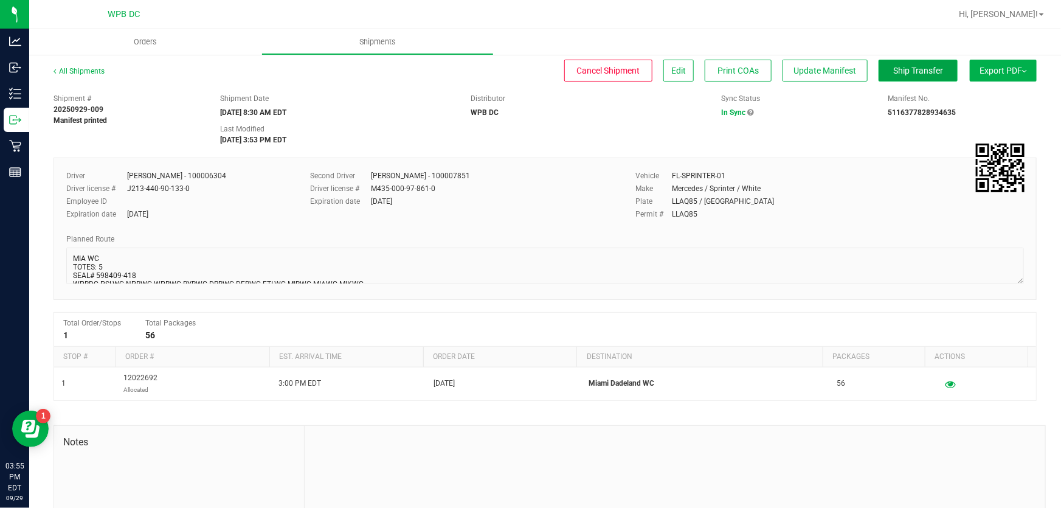
click at [881, 64] on button "Ship Transfer" at bounding box center [917, 71] width 79 height 22
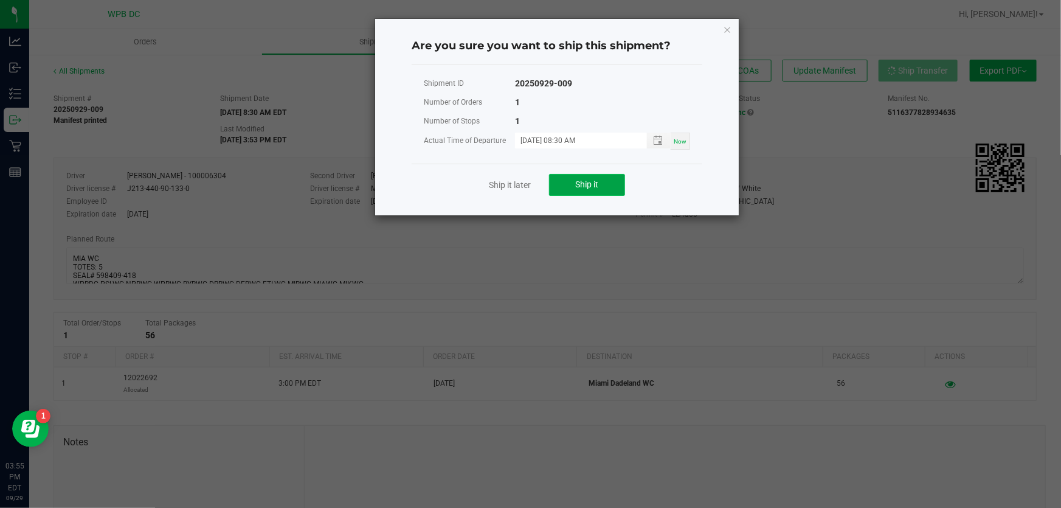
click at [580, 174] on button "Ship it" at bounding box center [587, 185] width 76 height 22
